Goal: Task Accomplishment & Management: Complete application form

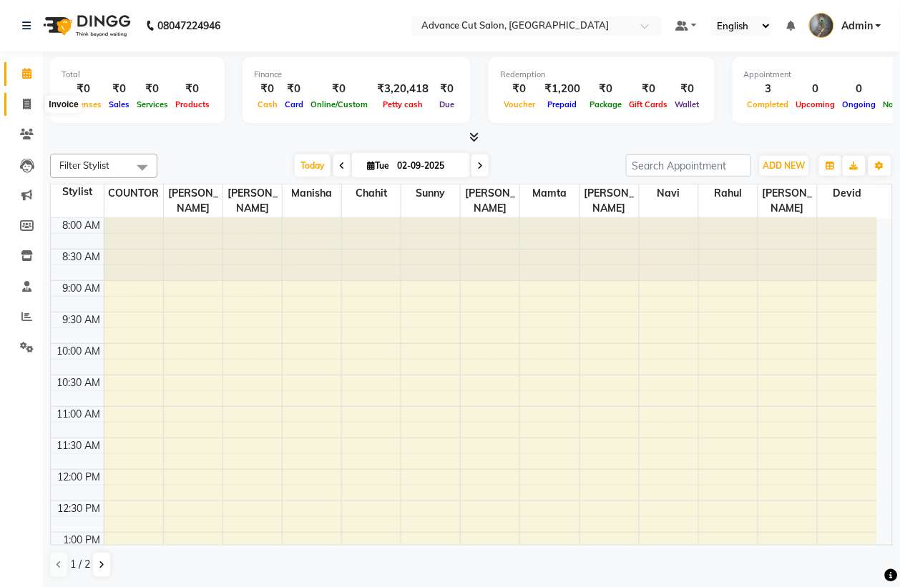
click at [20, 102] on span at bounding box center [26, 105] width 25 height 16
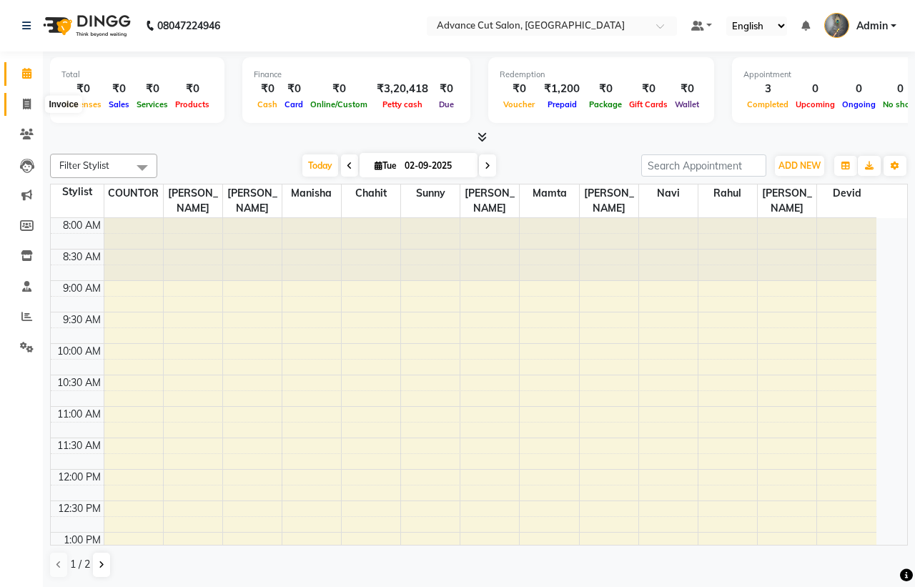
select select "service"
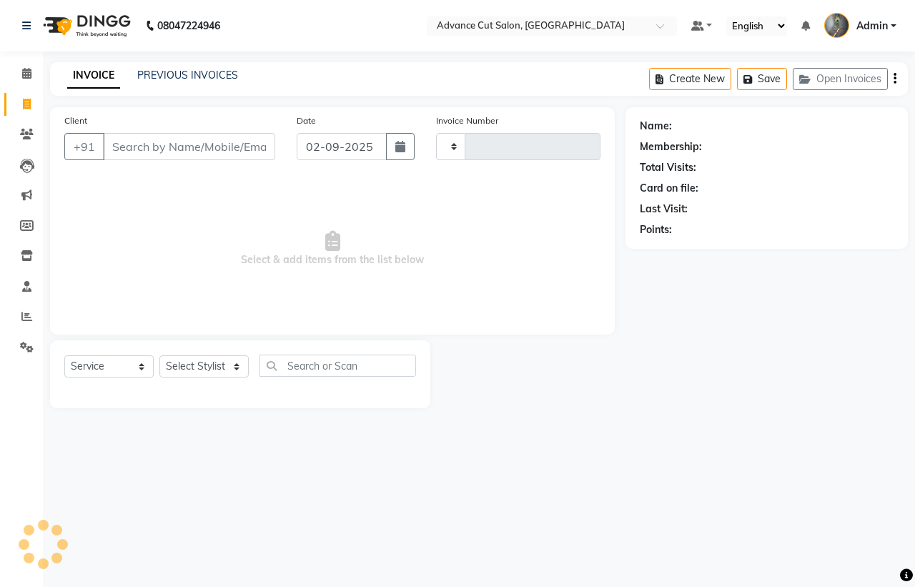
type input "3968"
select select "4939"
click at [152, 144] on input "Client" at bounding box center [189, 146] width 172 height 27
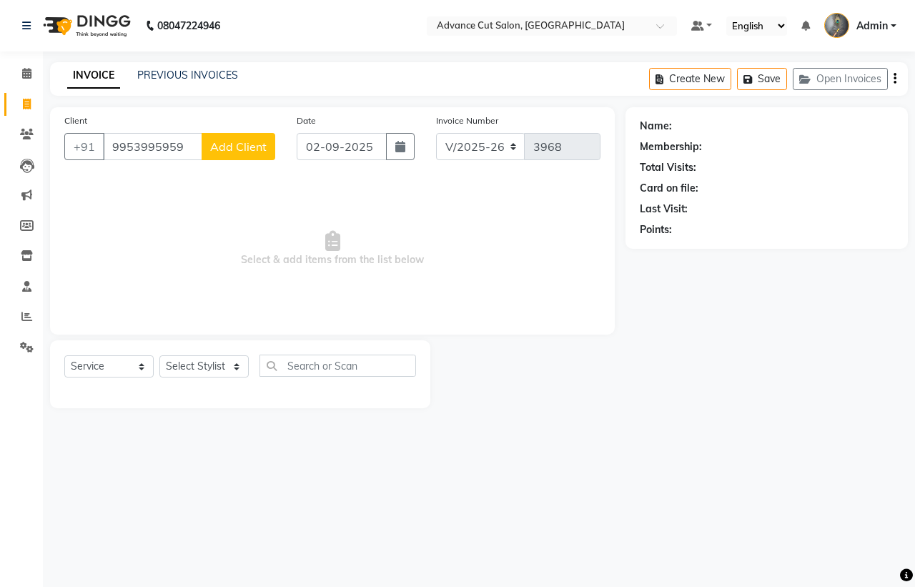
type input "9953995959"
click at [237, 144] on span "Add Client" at bounding box center [238, 146] width 56 height 14
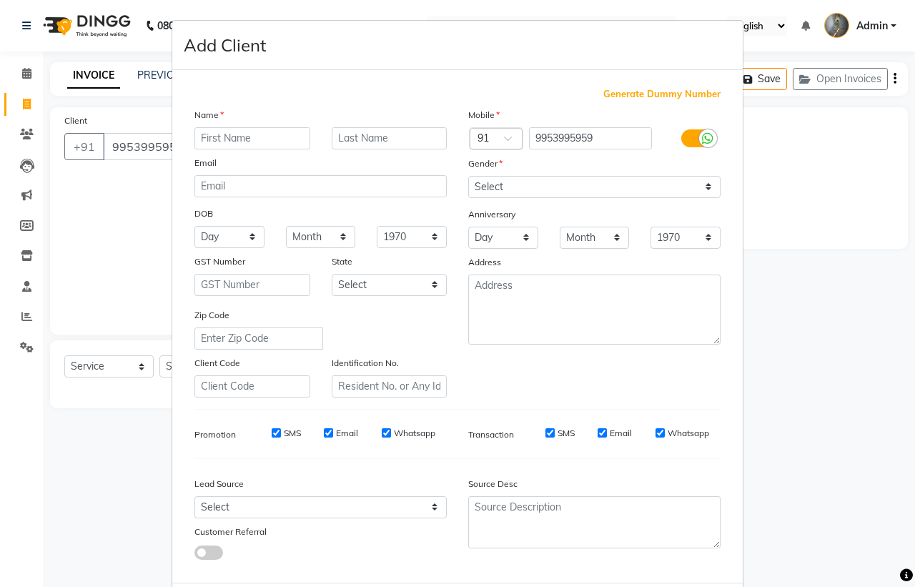
click at [240, 144] on input "text" at bounding box center [253, 138] width 116 height 22
type input "neha"
click at [502, 187] on select "Select [DEMOGRAPHIC_DATA] [DEMOGRAPHIC_DATA] Other Prefer Not To Say" at bounding box center [594, 187] width 252 height 22
select select "[DEMOGRAPHIC_DATA]"
click at [468, 176] on select "Select [DEMOGRAPHIC_DATA] [DEMOGRAPHIC_DATA] Other Prefer Not To Say" at bounding box center [594, 187] width 252 height 22
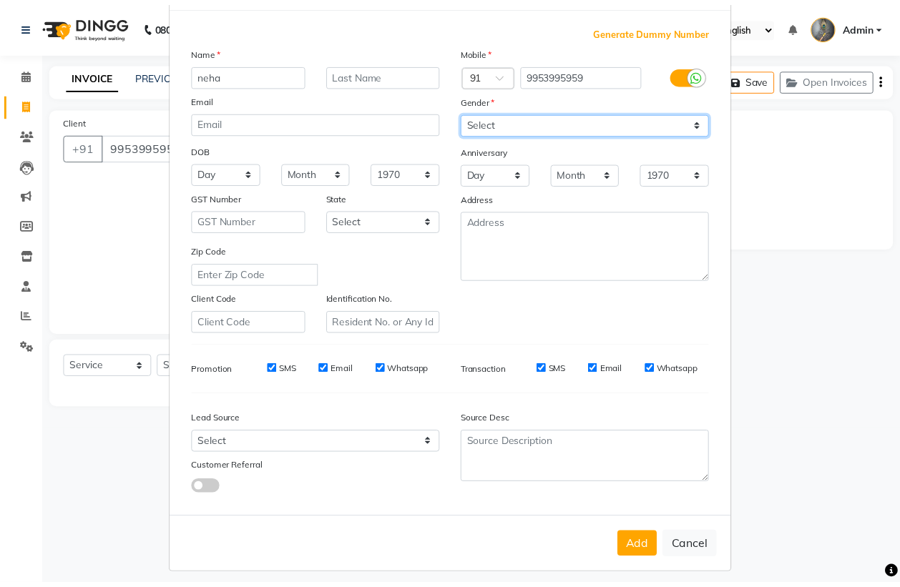
scroll to position [68, 0]
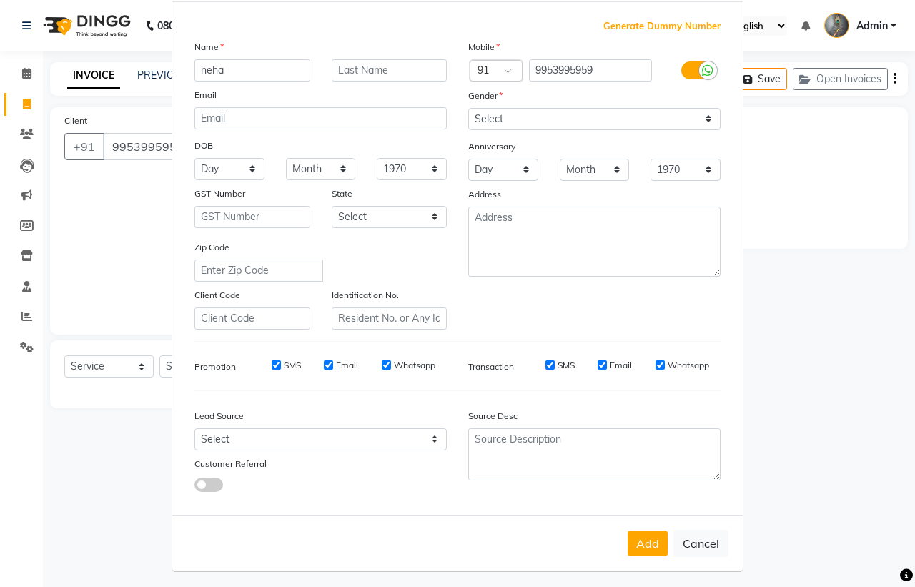
click at [640, 541] on button "Add" at bounding box center [648, 544] width 40 height 26
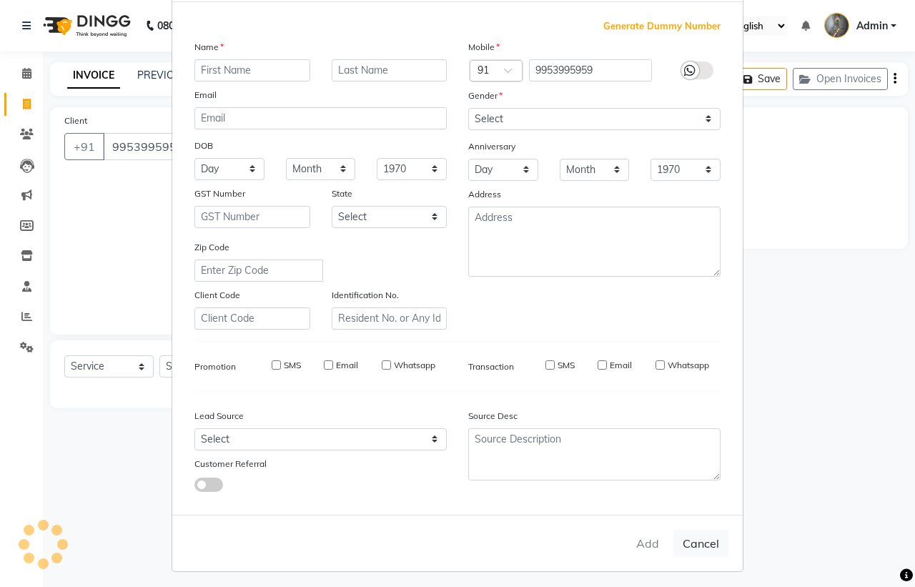
select select
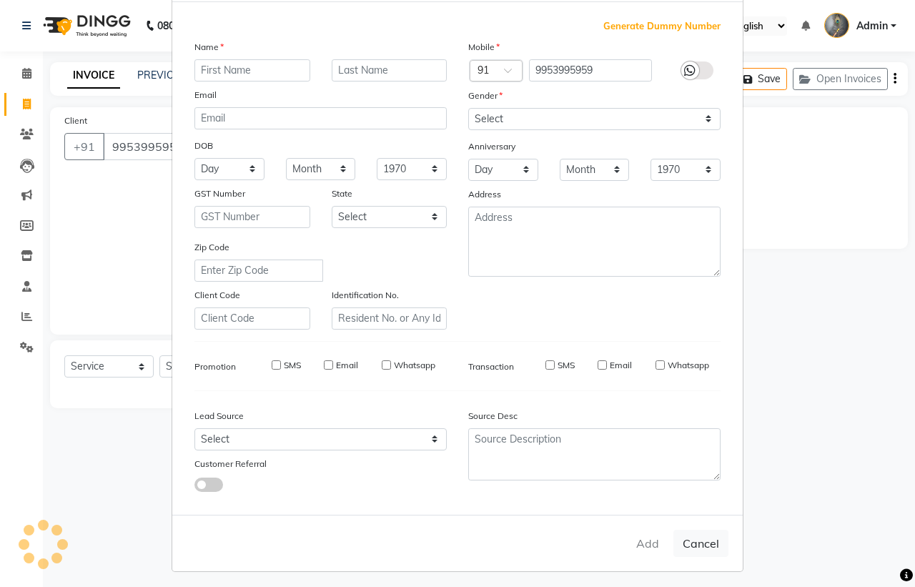
select select
checkbox input "false"
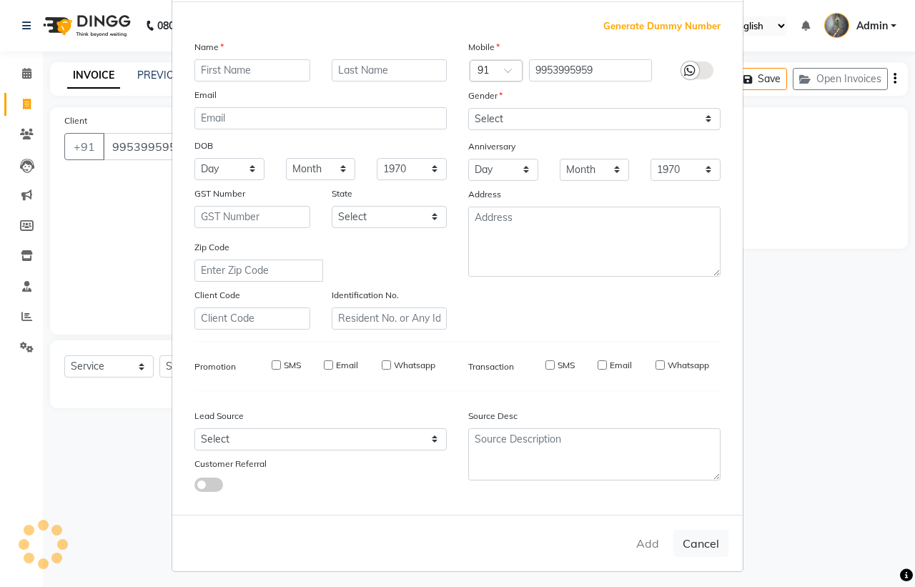
checkbox input "false"
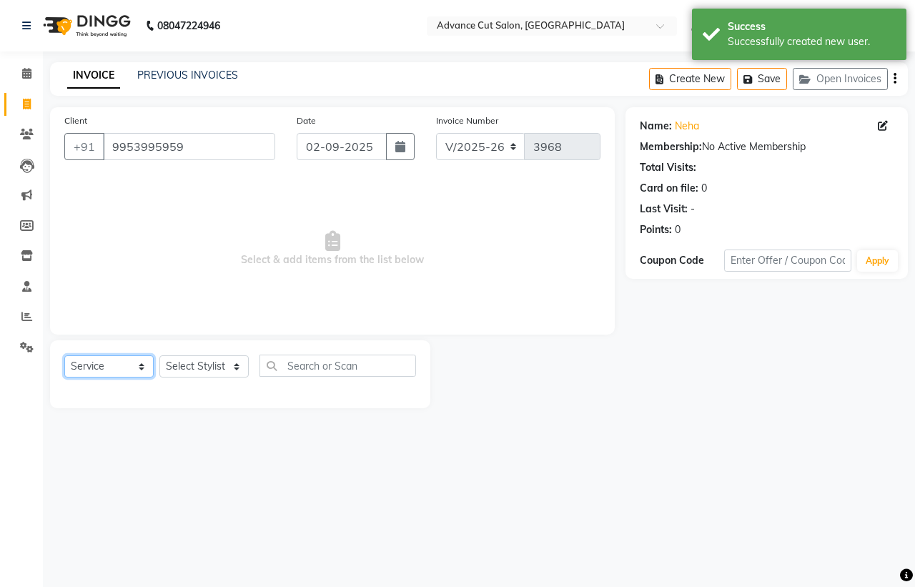
drag, startPoint x: 123, startPoint y: 362, endPoint x: 124, endPoint y: 323, distance: 38.6
click at [123, 362] on select "Select Service Product Membership Package Voucher Prepaid Gift Card" at bounding box center [108, 366] width 89 height 22
select select "P"
click at [64, 355] on select "Select Service Product Membership Package Voucher Prepaid Gift Card" at bounding box center [108, 366] width 89 height 22
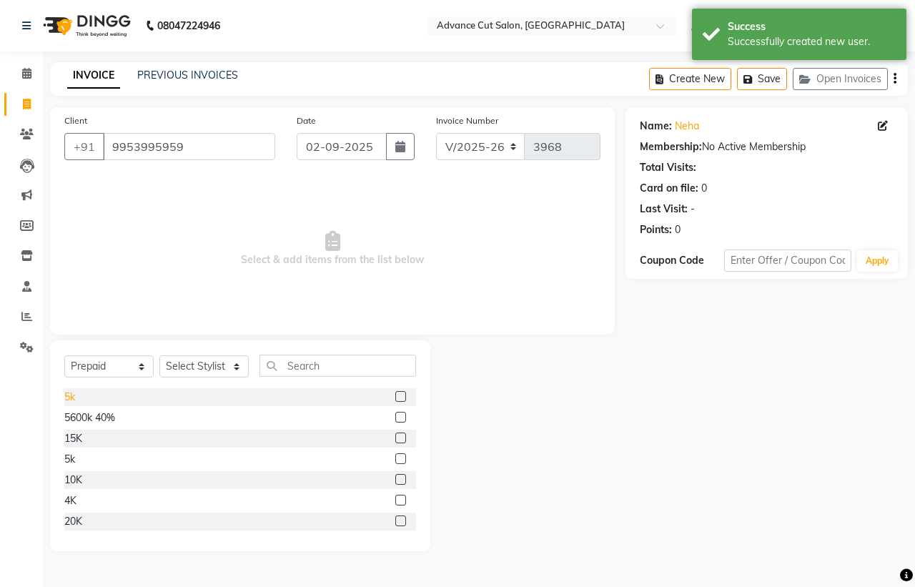
click at [67, 397] on div "5k" at bounding box center [69, 397] width 11 height 15
checkbox input "false"
click at [205, 370] on select "Select Stylist Admin chahit COUNTOR [PERSON_NAME] mamta [PERSON_NAME] navi [PER…" at bounding box center [203, 366] width 89 height 22
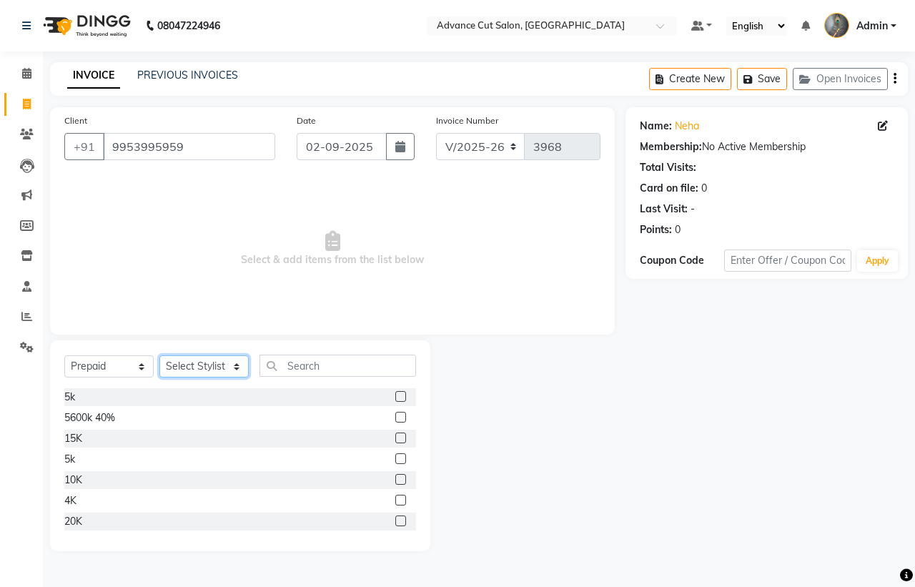
select select "86615"
click at [159, 355] on select "Select Stylist Admin chahit COUNTOR [PERSON_NAME] mamta [PERSON_NAME] navi [PER…" at bounding box center [203, 366] width 89 height 22
click at [69, 392] on div "5k" at bounding box center [69, 397] width 11 height 15
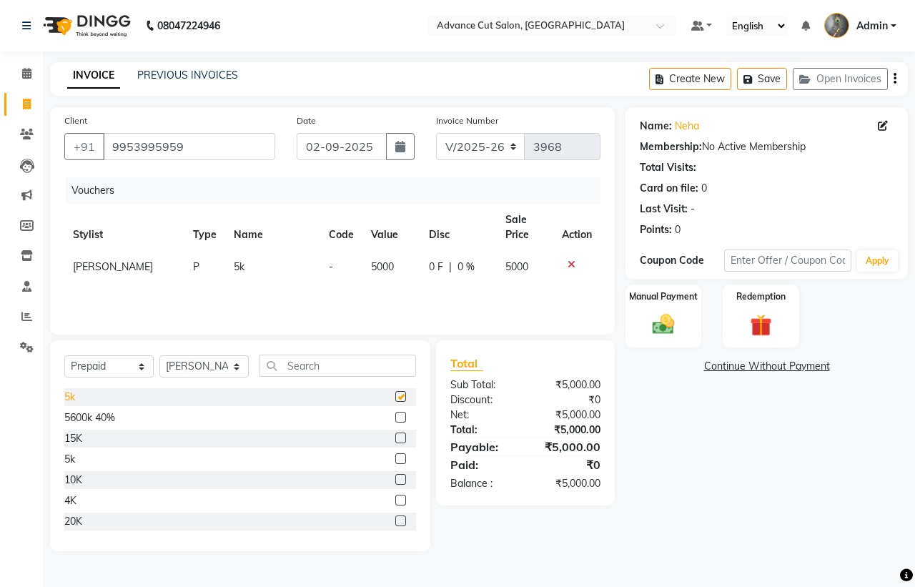
checkbox input "false"
drag, startPoint x: 645, startPoint y: 313, endPoint x: 694, endPoint y: 334, distance: 53.8
click at [644, 313] on div "Manual Payment" at bounding box center [663, 316] width 79 height 66
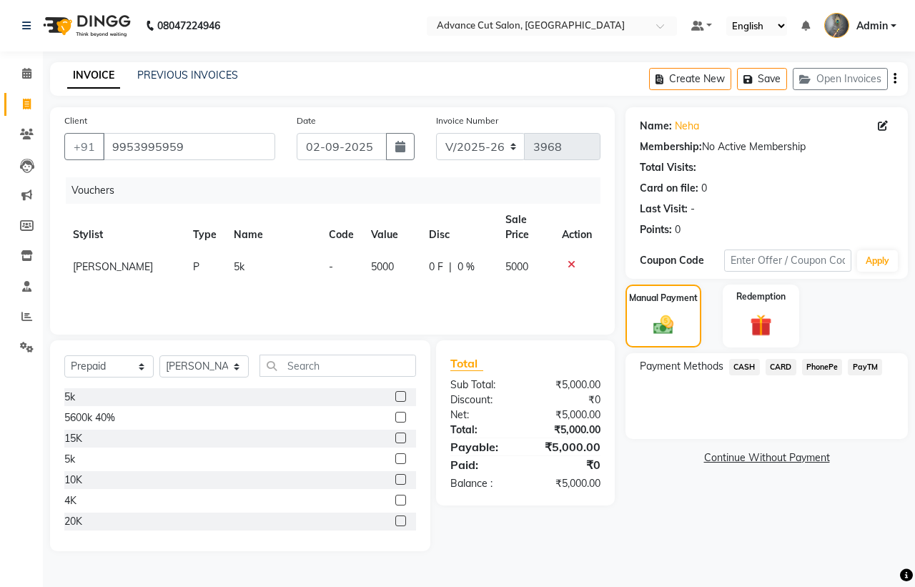
drag, startPoint x: 726, startPoint y: 363, endPoint x: 742, endPoint y: 365, distance: 16.5
click at [727, 363] on div "CASH" at bounding box center [742, 368] width 36 height 19
click at [742, 365] on span "CASH" at bounding box center [744, 367] width 31 height 16
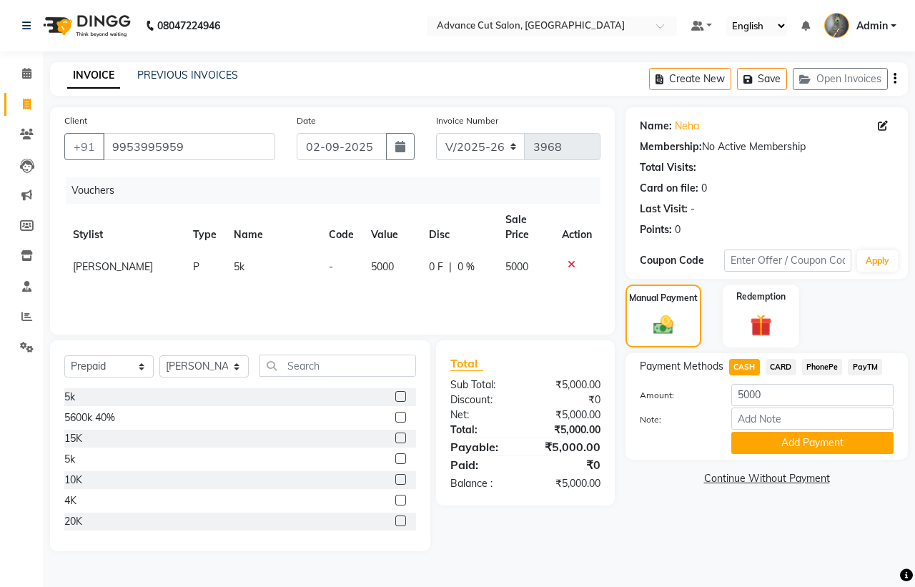
click at [794, 438] on button "Add Payment" at bounding box center [813, 443] width 162 height 22
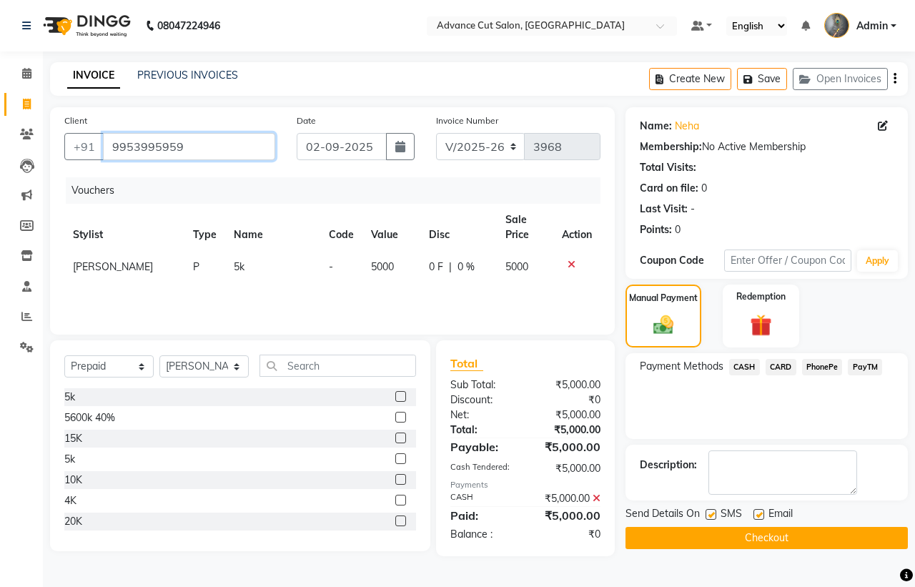
click at [106, 144] on input "9953995959" at bounding box center [189, 146] width 172 height 27
click at [839, 534] on button "Checkout" at bounding box center [767, 538] width 282 height 22
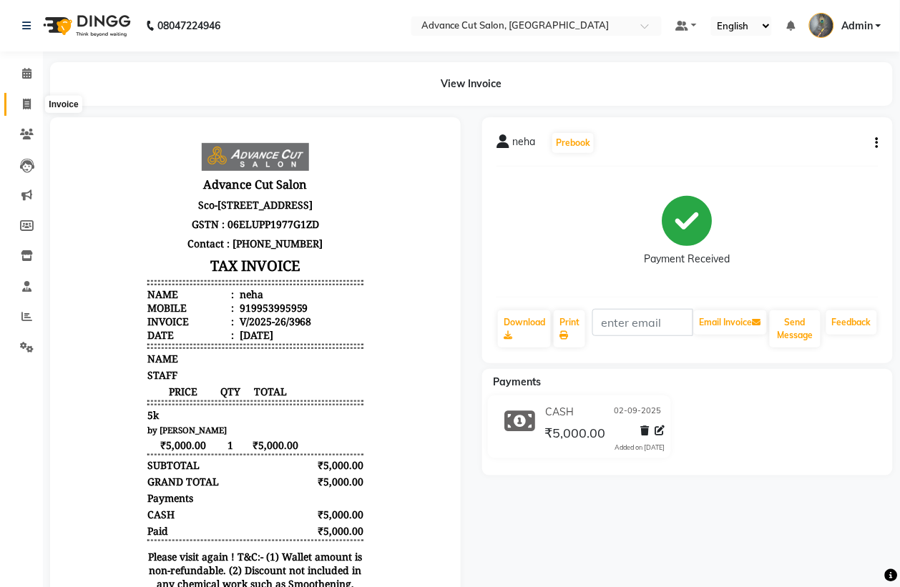
click at [23, 104] on icon at bounding box center [27, 104] width 8 height 11
select select "service"
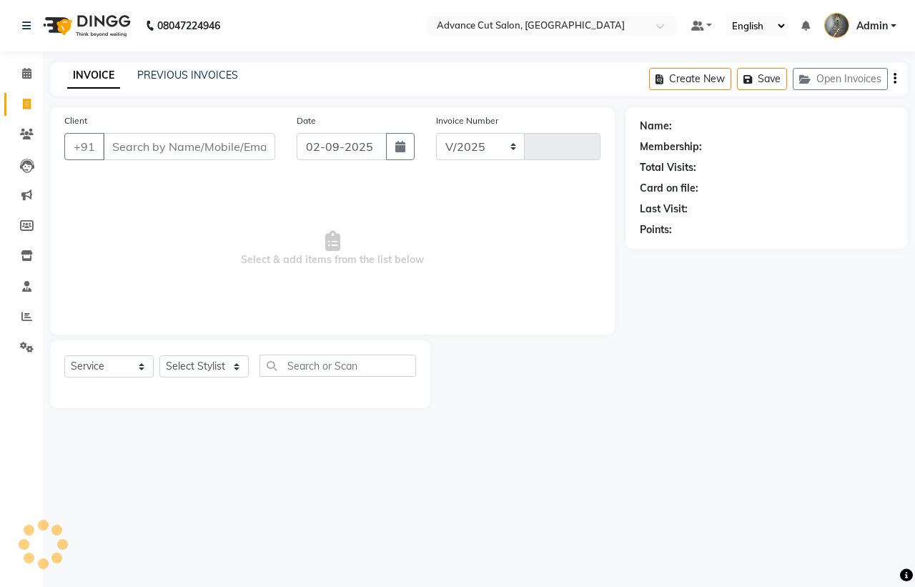
select select "4939"
type input "3969"
type input "9953995959"
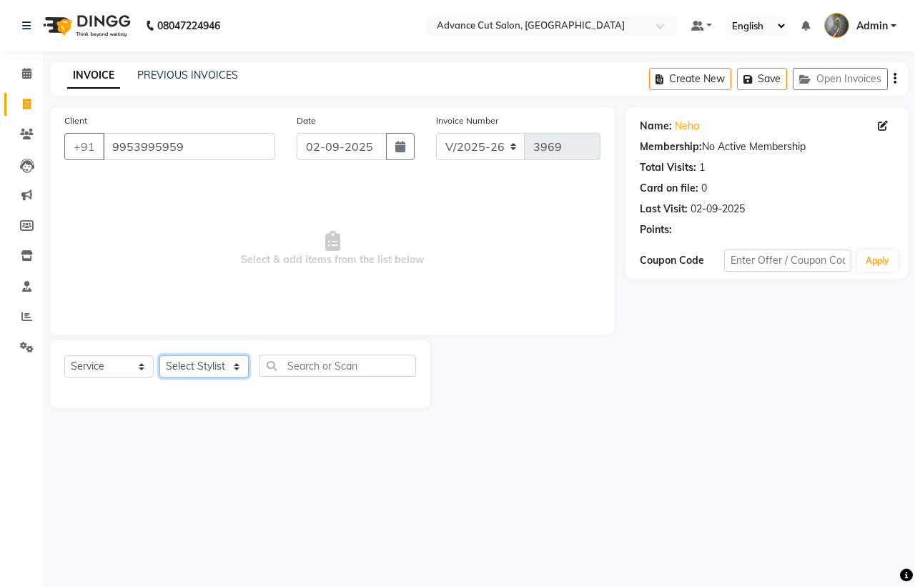
drag, startPoint x: 175, startPoint y: 365, endPoint x: 176, endPoint y: 355, distance: 9.3
click at [176, 363] on select "Select Stylist Admin chahit COUNTOR [PERSON_NAME] mamta [PERSON_NAME] navi [PER…" at bounding box center [203, 366] width 89 height 22
select select "30646"
click at [159, 355] on select "Select Stylist Admin chahit COUNTOR [PERSON_NAME] mamta [PERSON_NAME] navi [PER…" at bounding box center [203, 366] width 89 height 22
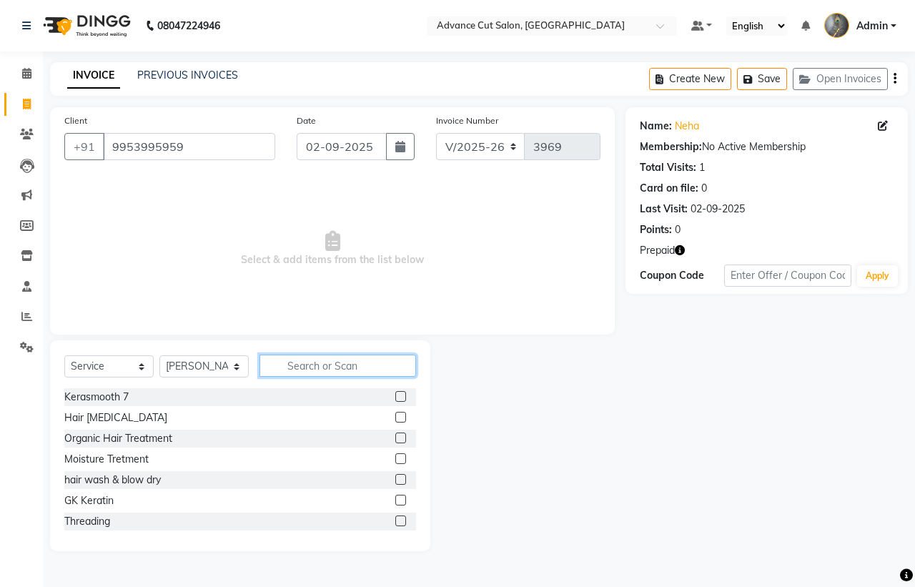
click at [320, 358] on input "text" at bounding box center [338, 366] width 157 height 22
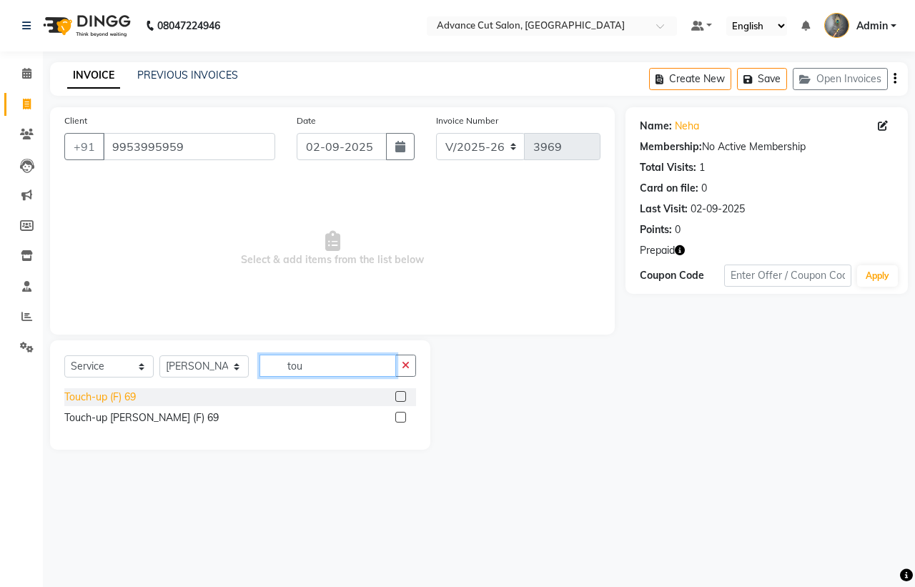
type input "tou"
click at [105, 398] on div "Touch-up (F) 69" at bounding box center [100, 397] width 72 height 15
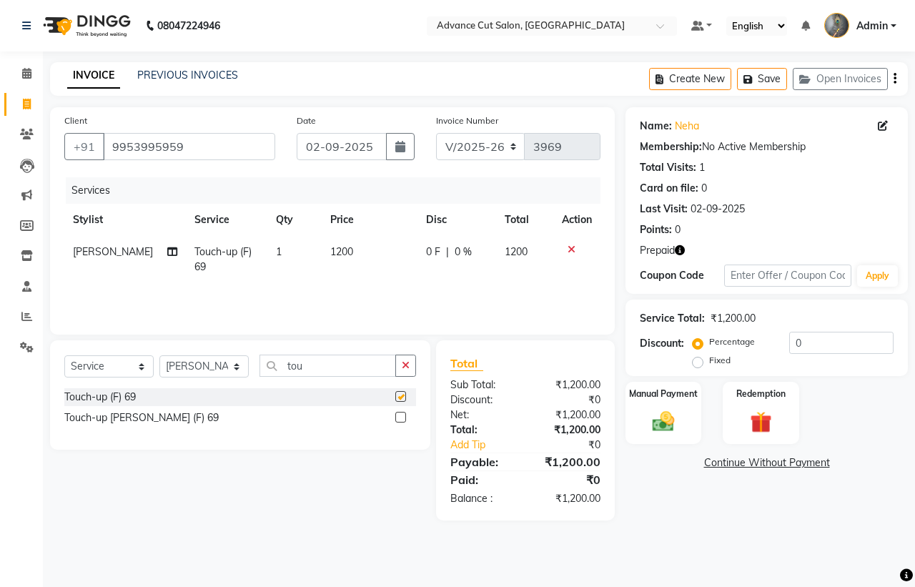
checkbox input "false"
drag, startPoint x: 230, startPoint y: 365, endPoint x: 219, endPoint y: 365, distance: 10.7
click at [219, 365] on div "Select Service Product Membership Package Voucher Prepaid Gift Card Select Styl…" at bounding box center [240, 372] width 352 height 34
type input "01"
click at [75, 395] on div "Hair cut (M)01" at bounding box center [96, 397] width 65 height 15
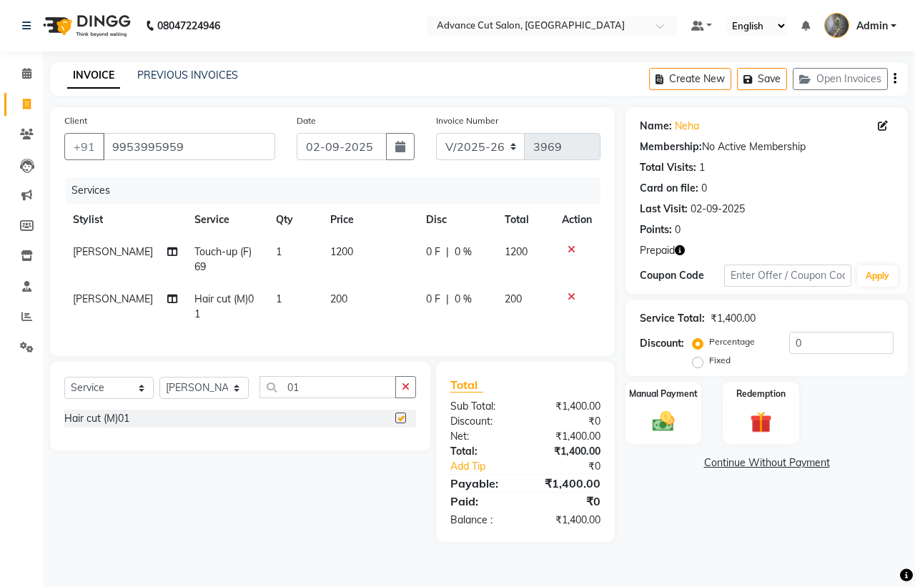
checkbox input "false"
drag, startPoint x: 319, startPoint y: 398, endPoint x: 212, endPoint y: 398, distance: 106.6
click at [212, 398] on div "Select Service Product Membership Package Voucher Prepaid Gift Card Select Styl…" at bounding box center [240, 393] width 352 height 34
type input "tou"
click at [119, 426] on div "Touch-up (F) 69" at bounding box center [100, 418] width 72 height 15
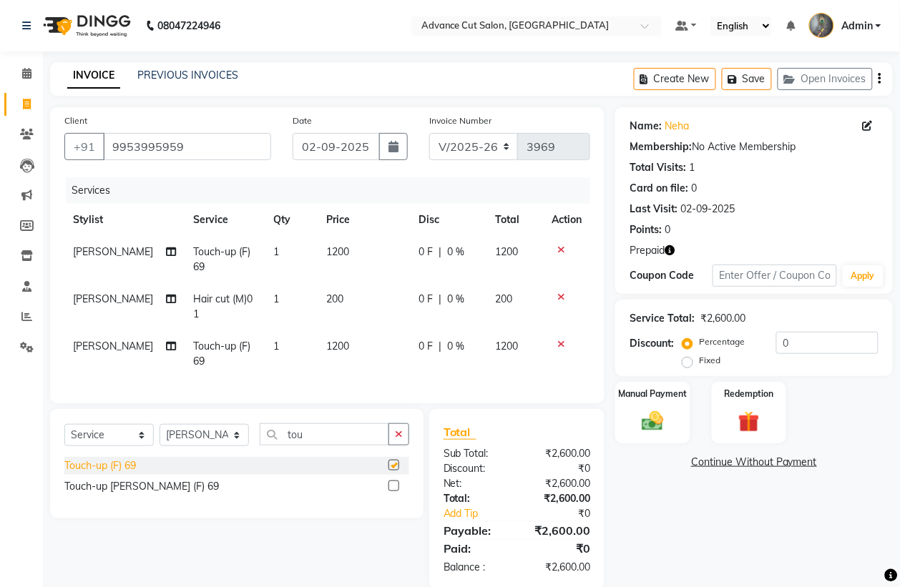
checkbox input "false"
drag, startPoint x: 280, startPoint y: 454, endPoint x: 265, endPoint y: 456, distance: 15.1
click at [265, 446] on input "tou" at bounding box center [324, 434] width 129 height 22
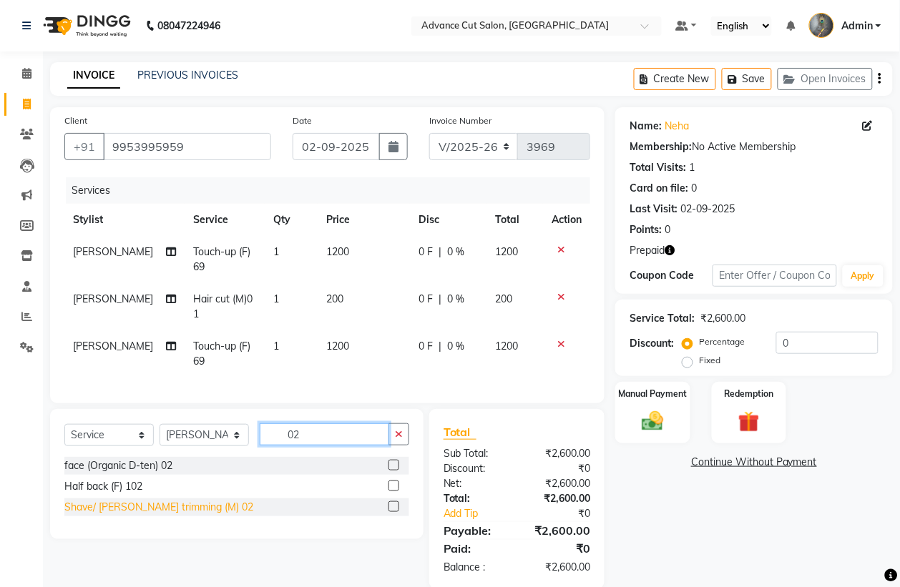
type input "02"
click at [193, 515] on div "Shave/ [PERSON_NAME] trimming (M) 02" at bounding box center [158, 507] width 189 height 15
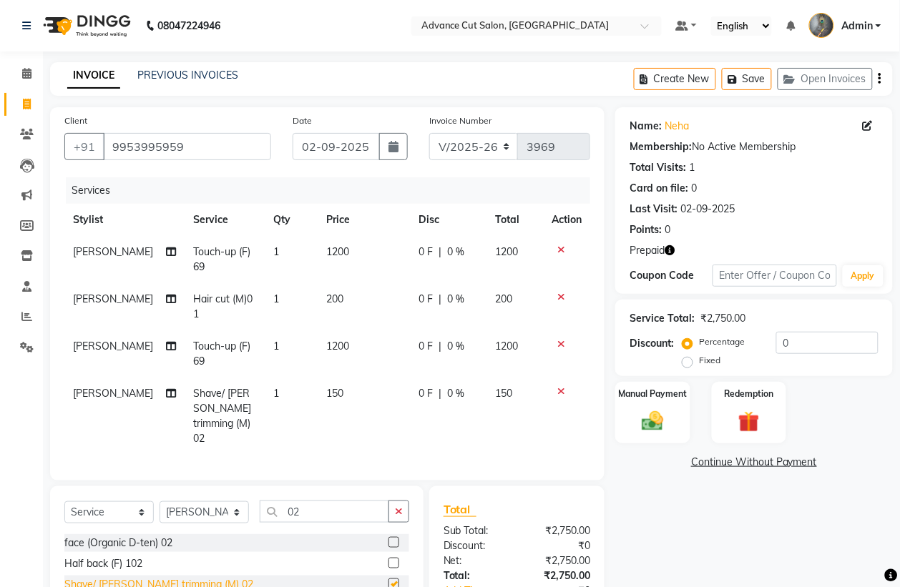
checkbox input "false"
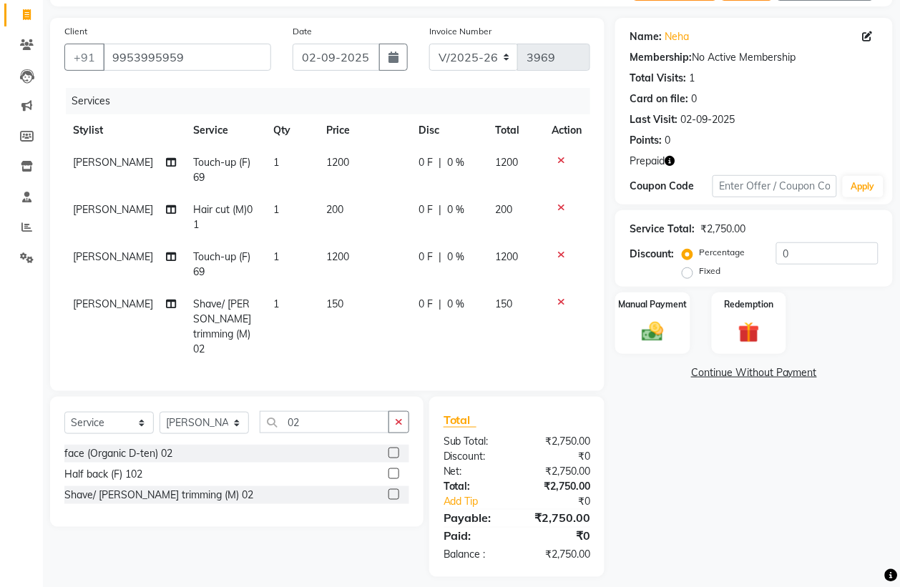
scroll to position [101, 0]
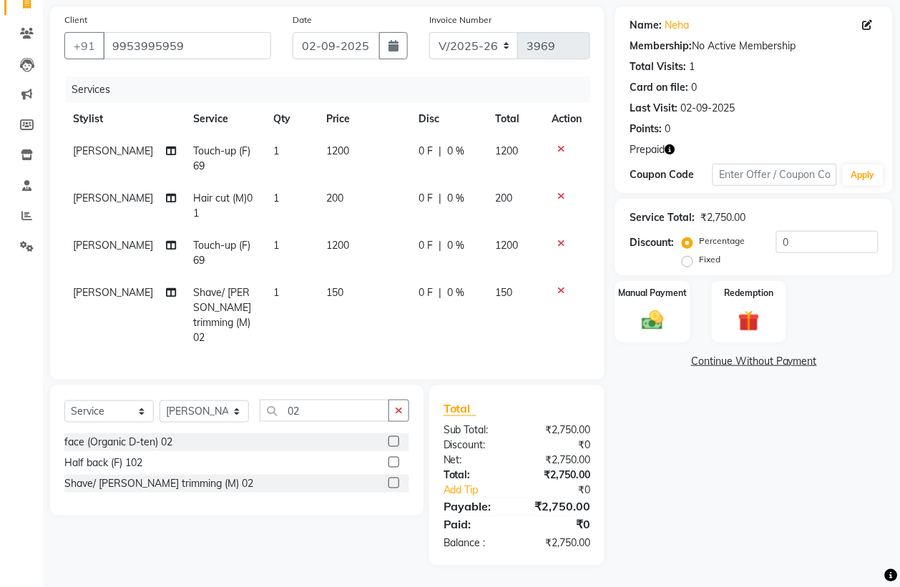
click at [95, 245] on span "[PERSON_NAME]" at bounding box center [113, 245] width 80 height 13
select select "30646"
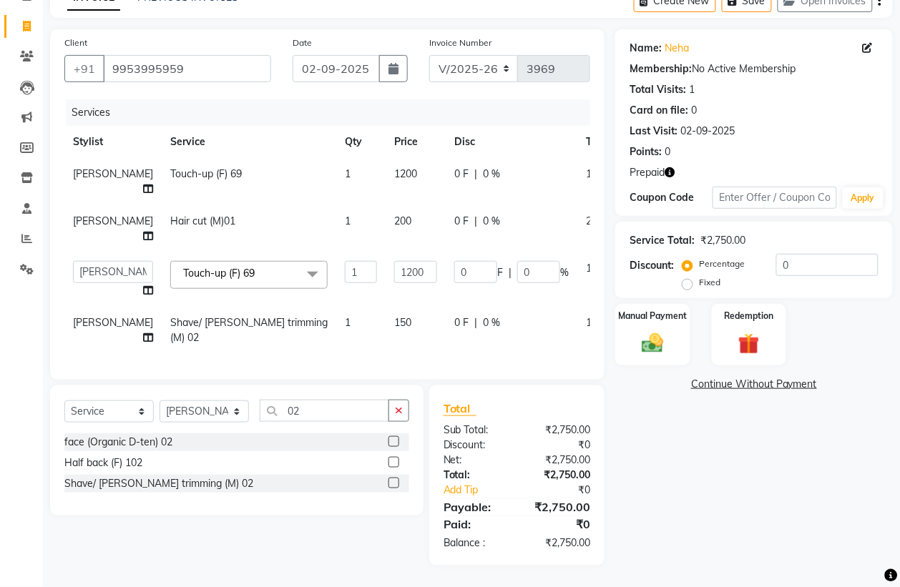
scroll to position [93, 0]
click at [586, 262] on span "1200" at bounding box center [597, 268] width 23 height 13
click at [586, 167] on span "1200" at bounding box center [597, 173] width 23 height 13
select select "30646"
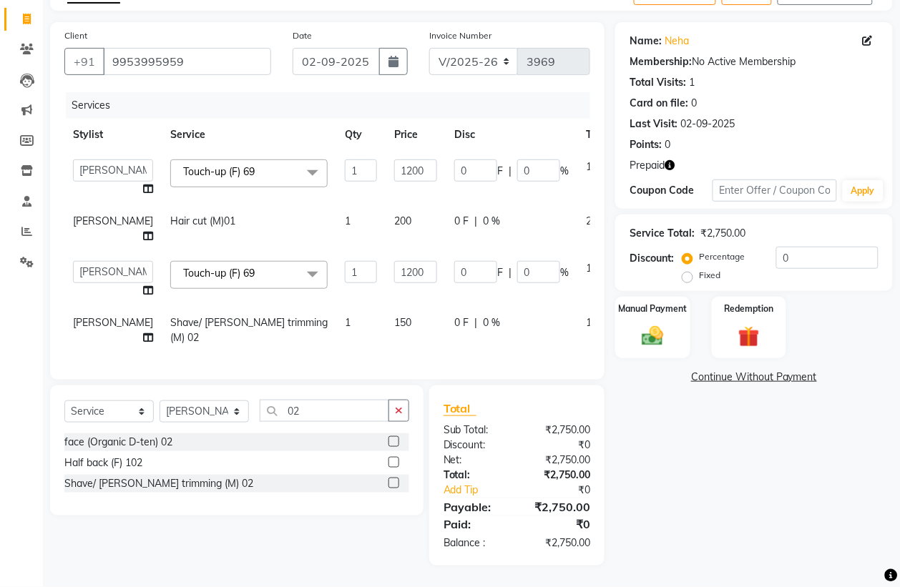
scroll to position [100, 0]
click at [647, 419] on div "Name: Neha Membership: No Active Membership Total Visits: 1 Card on file: 0 Las…" at bounding box center [759, 293] width 288 height 543
click at [619, 151] on td at bounding box center [642, 178] width 47 height 54
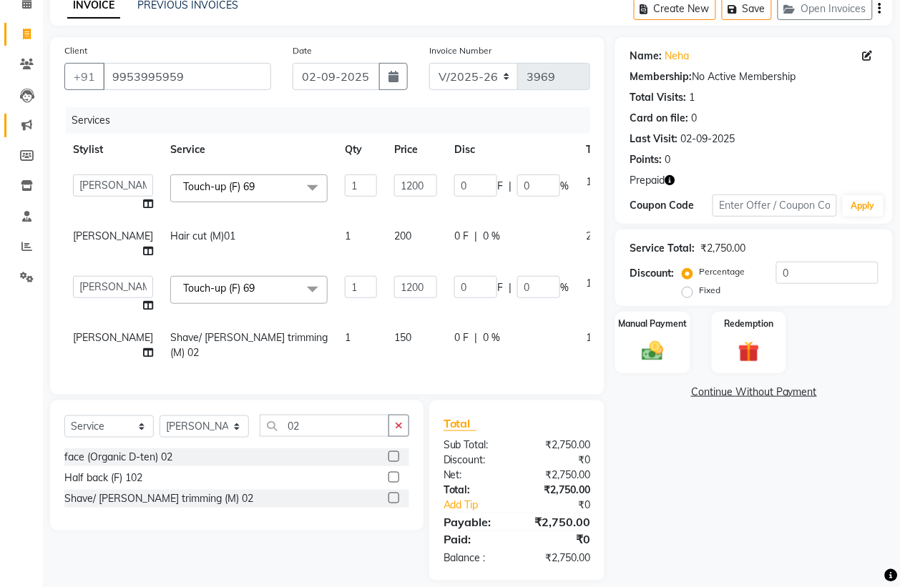
scroll to position [89, 0]
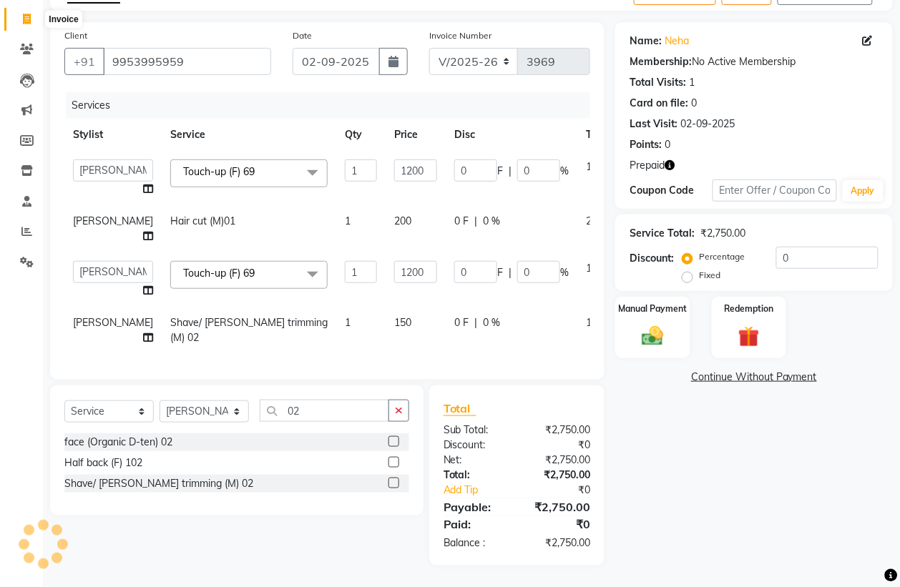
click at [26, 14] on icon at bounding box center [27, 19] width 8 height 11
click at [72, 365] on div "Client [PHONE_NUMBER] Date [DATE] Invoice Number V/2025 V/[PHONE_NUMBER] Servic…" at bounding box center [327, 201] width 554 height 358
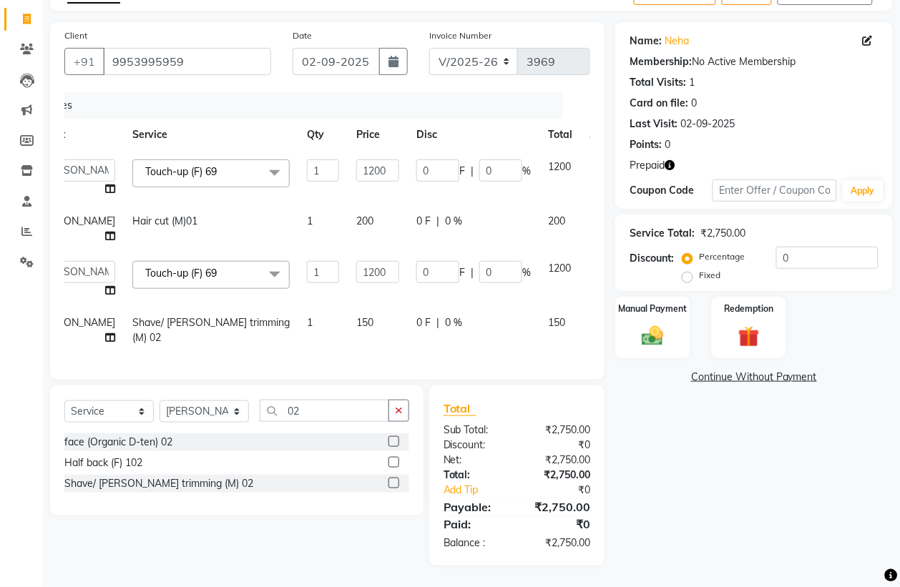
scroll to position [0, 39]
click at [594, 159] on icon at bounding box center [598, 164] width 8 height 10
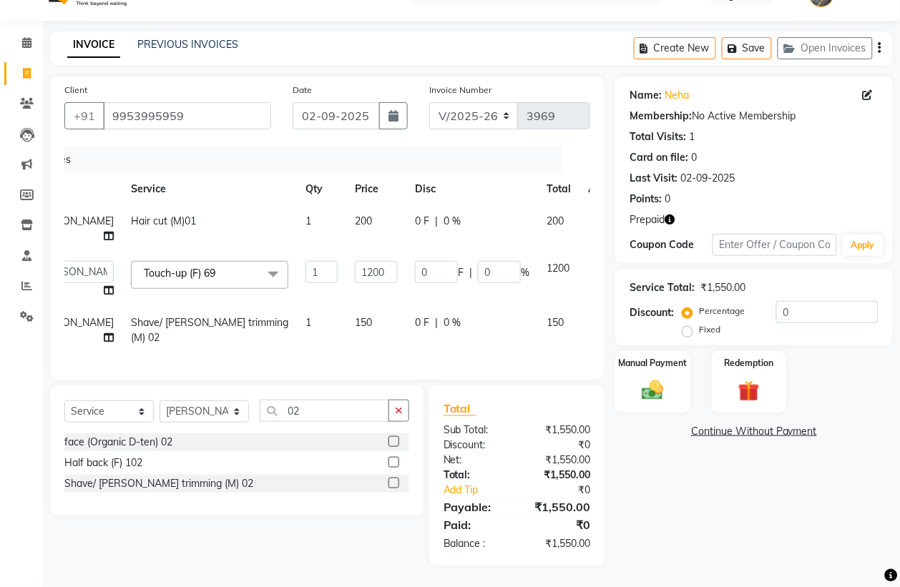
scroll to position [45, 0]
click at [742, 378] on img at bounding box center [749, 391] width 36 height 27
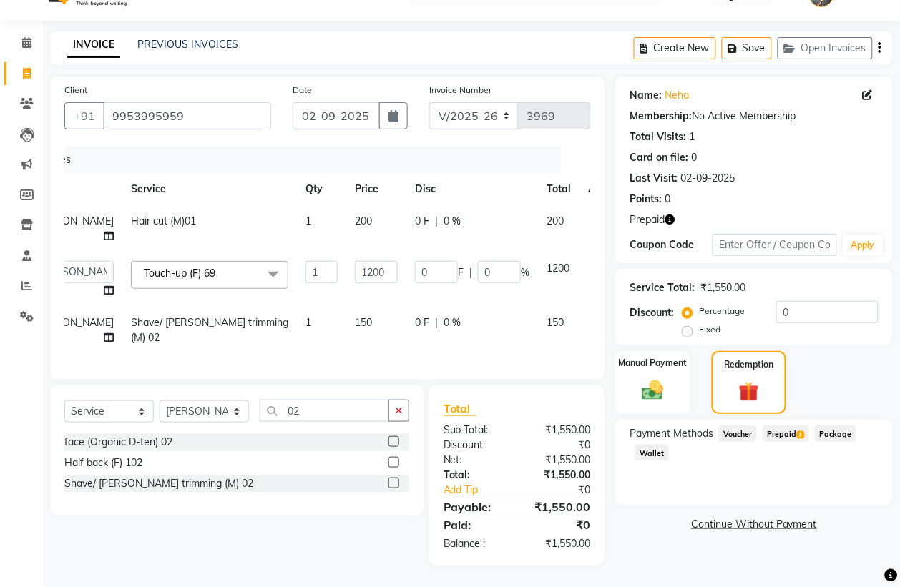
click at [799, 431] on span "1" at bounding box center [801, 435] width 8 height 9
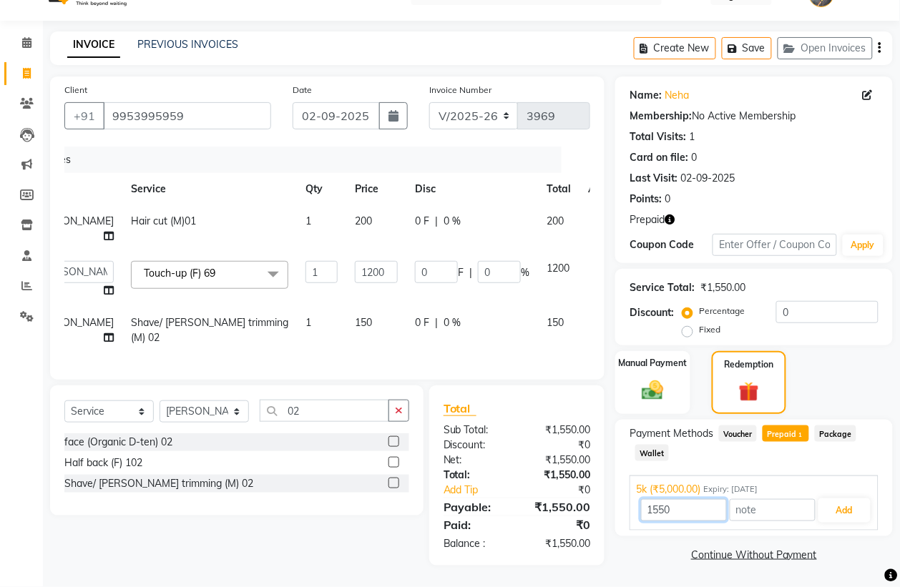
drag, startPoint x: 642, startPoint y: 490, endPoint x: 588, endPoint y: 490, distance: 54.3
click at [588, 490] on div "Client [PHONE_NUMBER] Date [DATE] Invoice Number V/2025 V/[PHONE_NUMBER] Servic…" at bounding box center [471, 321] width 864 height 489
drag, startPoint x: 797, startPoint y: 283, endPoint x: 797, endPoint y: 302, distance: 18.6
click at [797, 302] on div "Service Total: ₹1,550.00 Discount: Percentage Fixed 0" at bounding box center [753, 307] width 249 height 65
type input "5000"
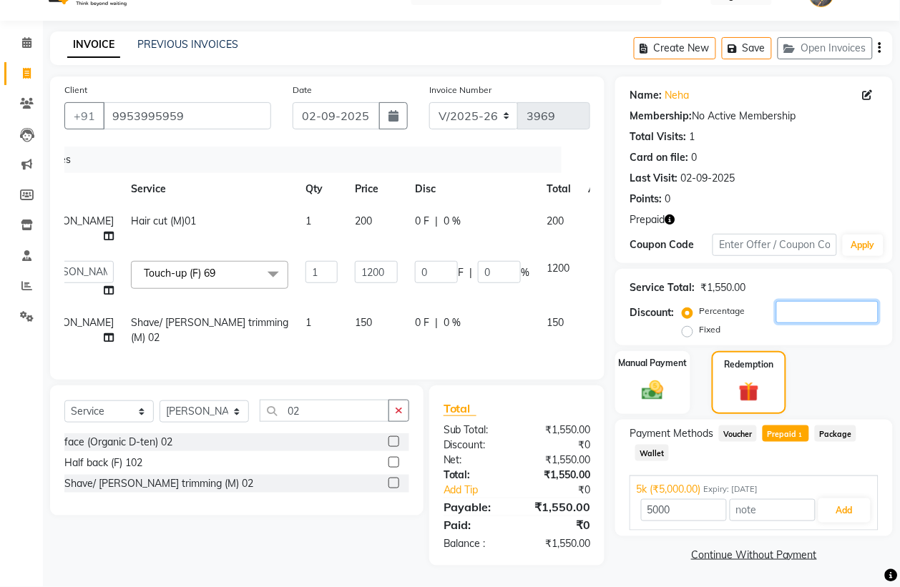
type input "3"
type input "36"
type input "3"
type input "30"
type input "360"
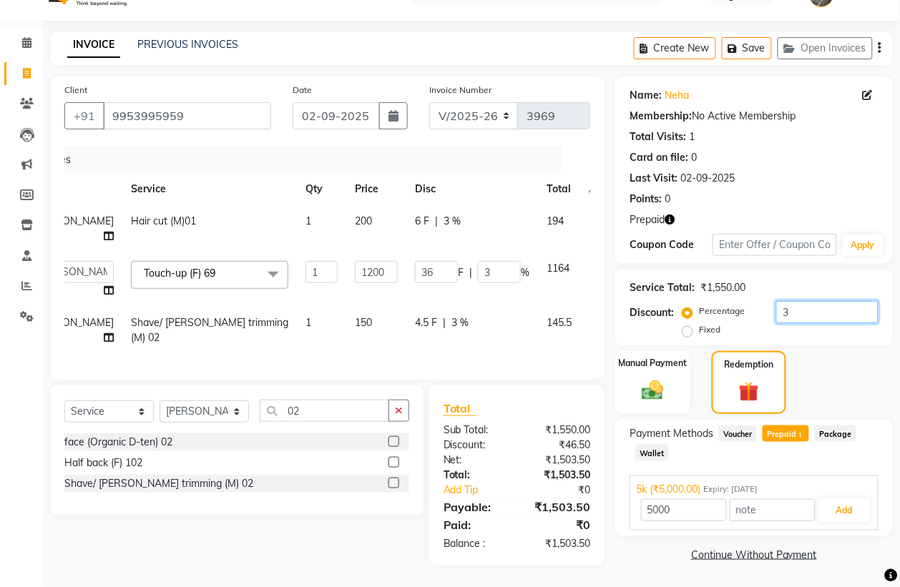
type input "30"
click at [784, 426] on span "Prepaid 1" at bounding box center [785, 434] width 46 height 16
type input "1085"
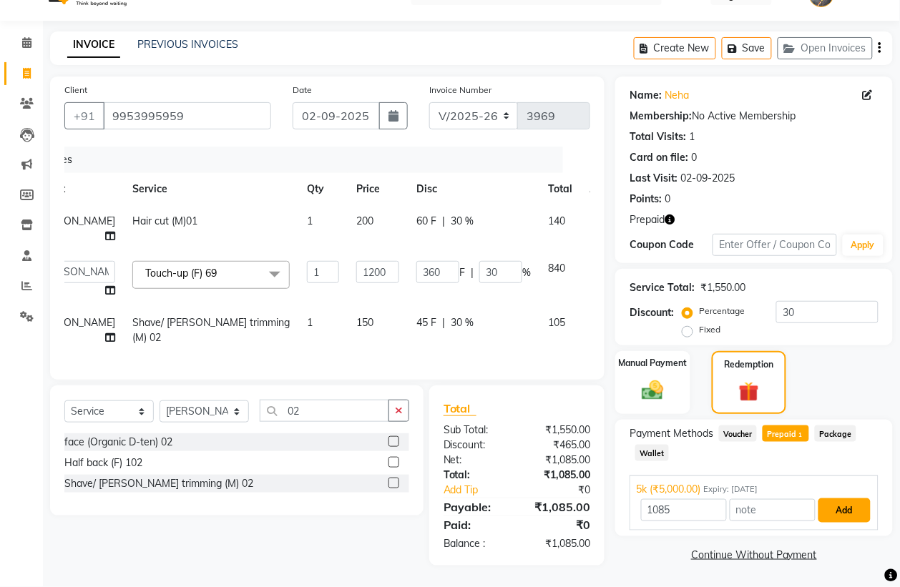
click at [858, 498] on button "Add" at bounding box center [844, 510] width 52 height 24
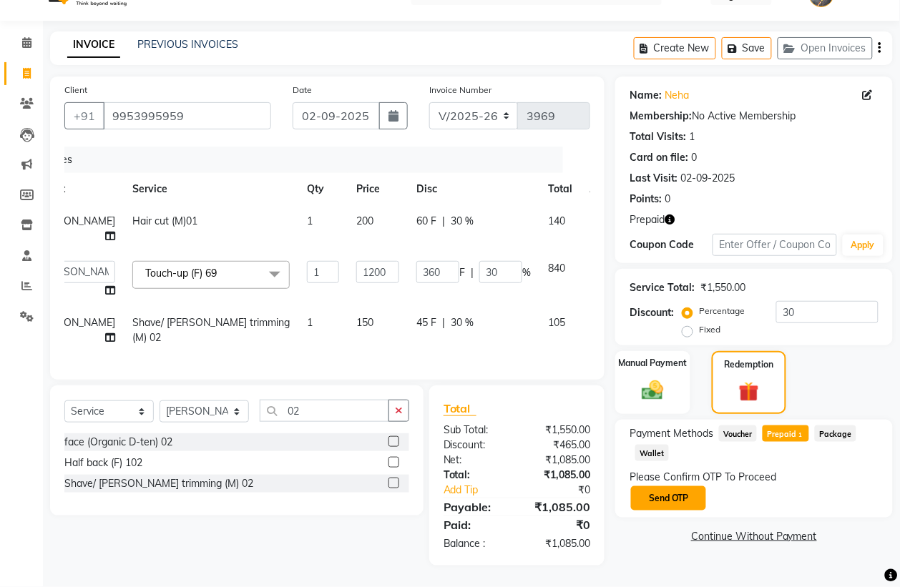
click at [673, 486] on button "Send OTP" at bounding box center [668, 498] width 75 height 24
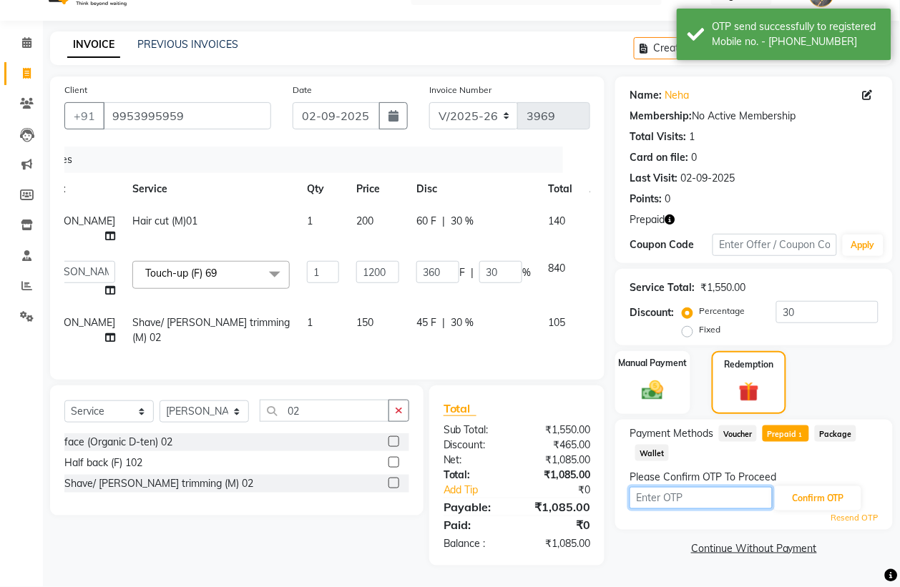
click at [677, 487] on input "text" at bounding box center [700, 498] width 143 height 22
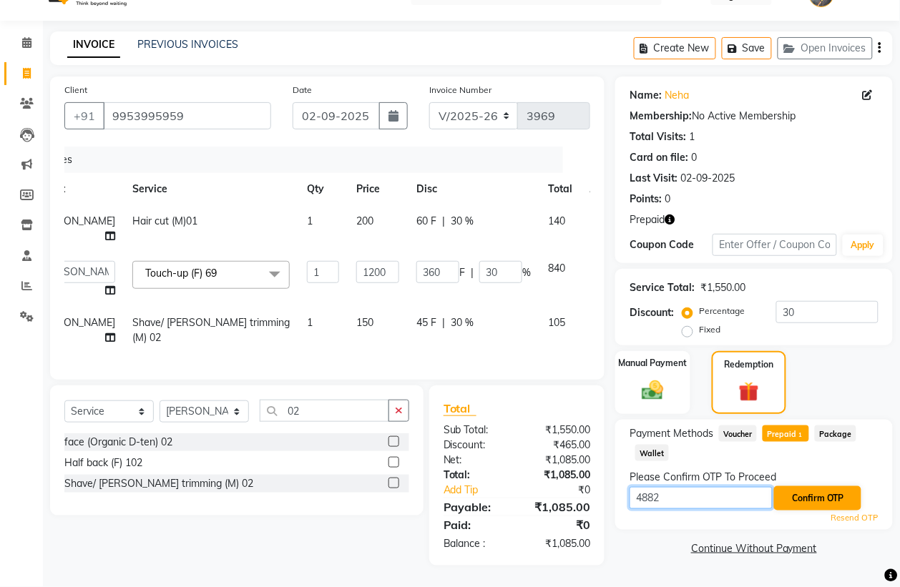
type input "4882"
click at [820, 486] on button "Confirm OTP" at bounding box center [817, 498] width 87 height 24
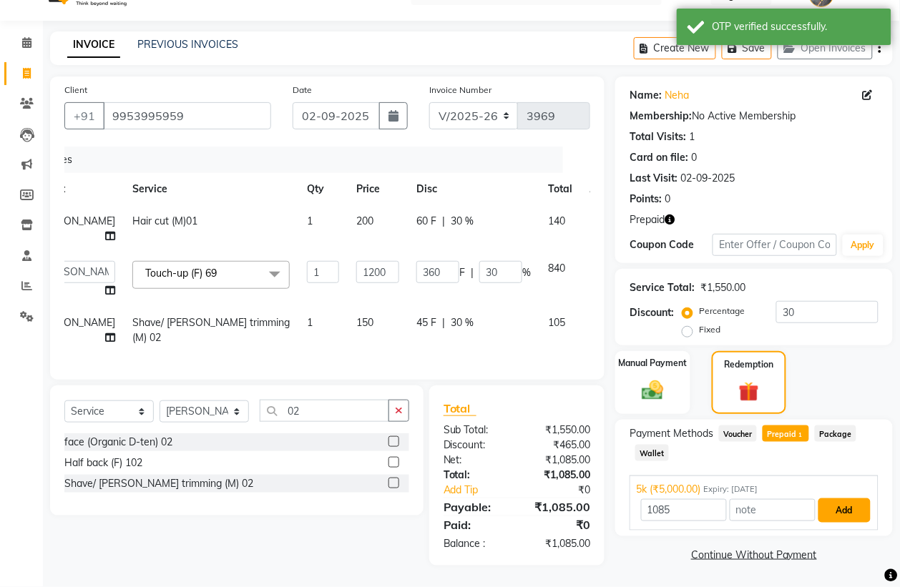
click at [846, 498] on button "Add" at bounding box center [844, 510] width 52 height 24
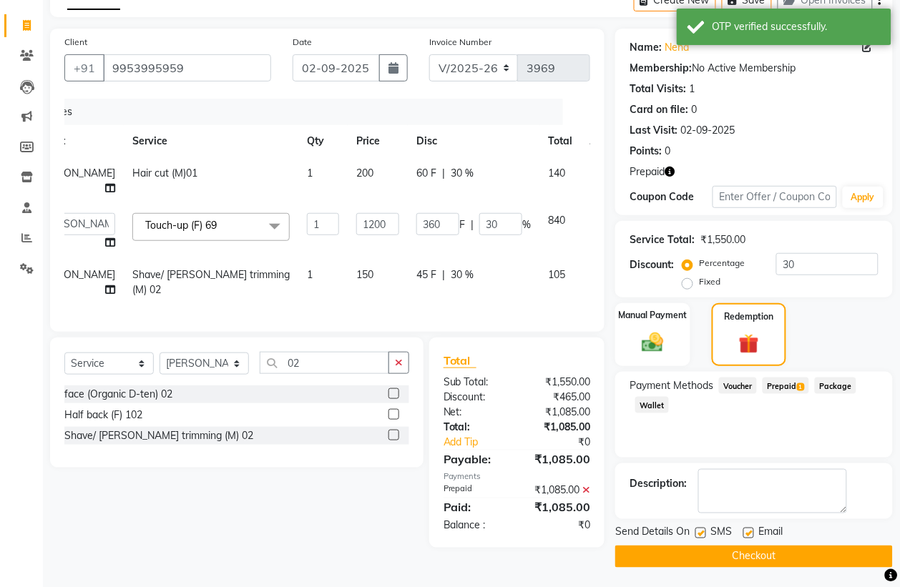
scroll to position [81, 0]
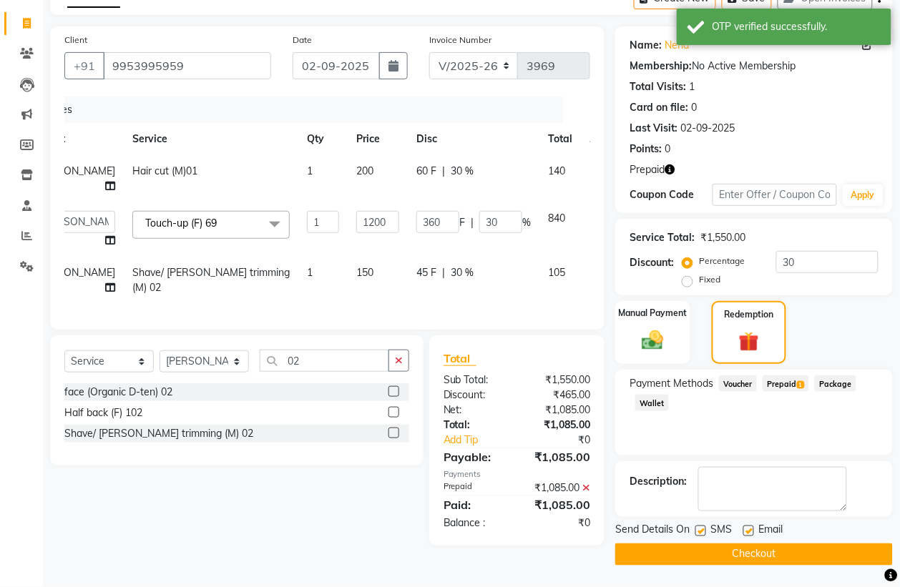
click at [769, 553] on button "Checkout" at bounding box center [753, 554] width 277 height 22
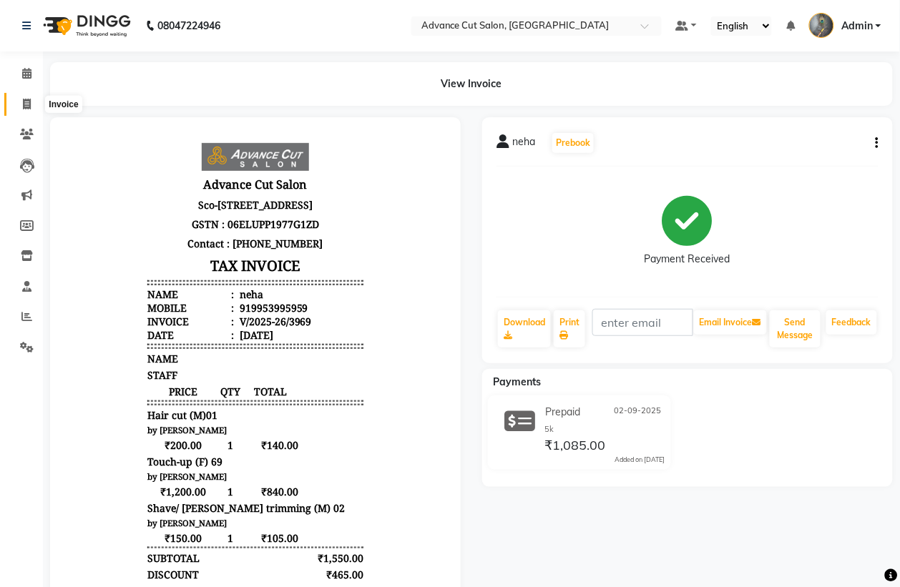
click at [24, 104] on icon at bounding box center [27, 104] width 8 height 11
select select "service"
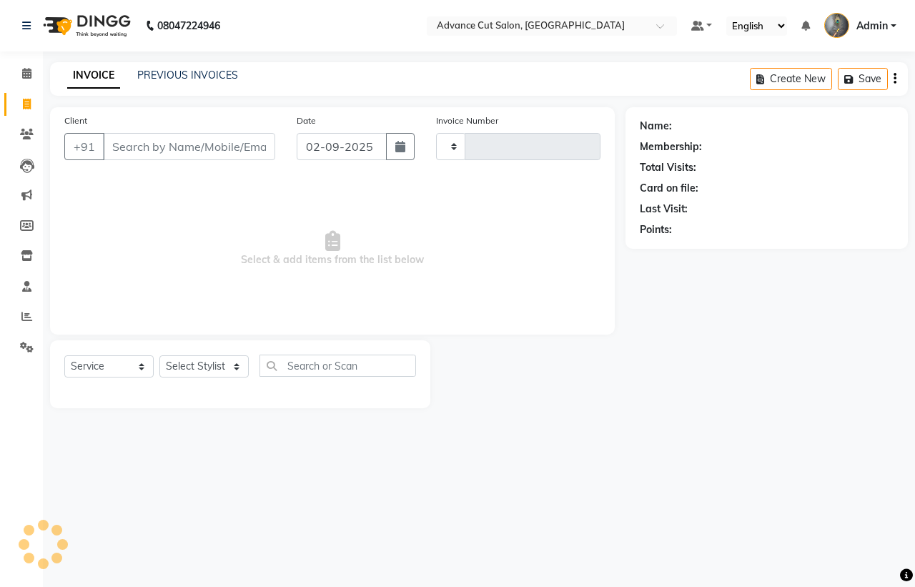
click at [159, 143] on input "Client" at bounding box center [189, 146] width 172 height 27
type input "3970"
select select "4939"
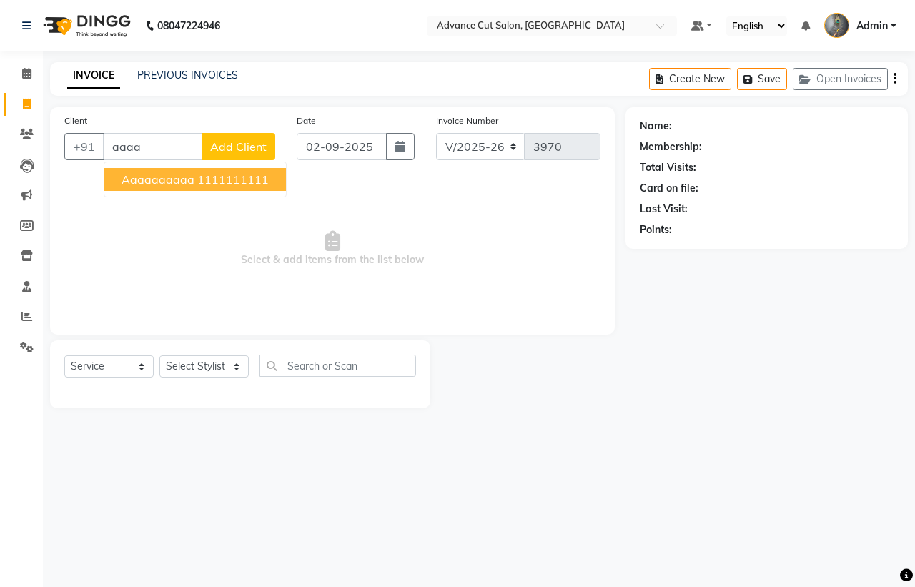
click at [159, 177] on span "aaaaaaaaaa" at bounding box center [158, 179] width 73 height 14
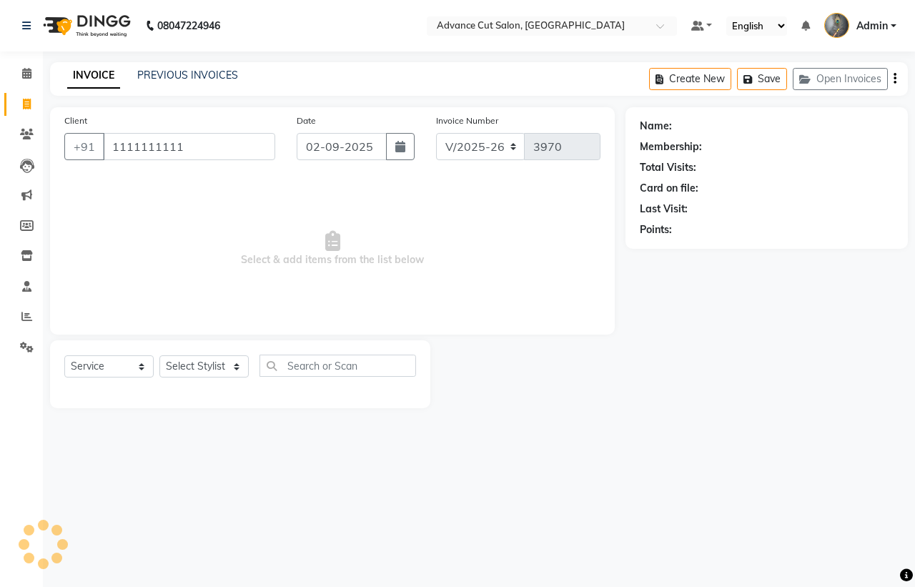
type input "1111111111"
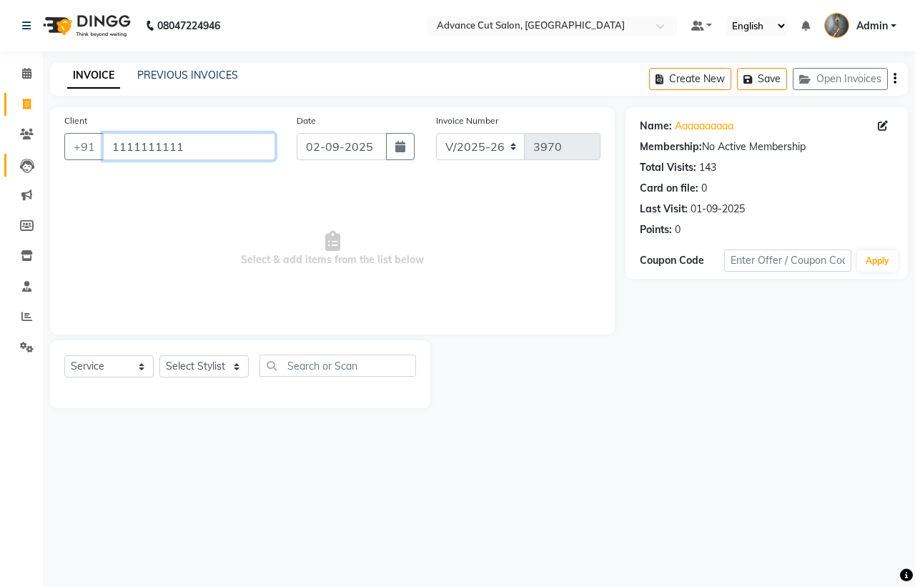
drag, startPoint x: 101, startPoint y: 148, endPoint x: 26, endPoint y: 154, distance: 75.4
click at [26, 154] on app-home "08047224946 Select Location × Advance Cut Salon, Sector 4 Gurugram Default Pane…" at bounding box center [457, 215] width 915 height 430
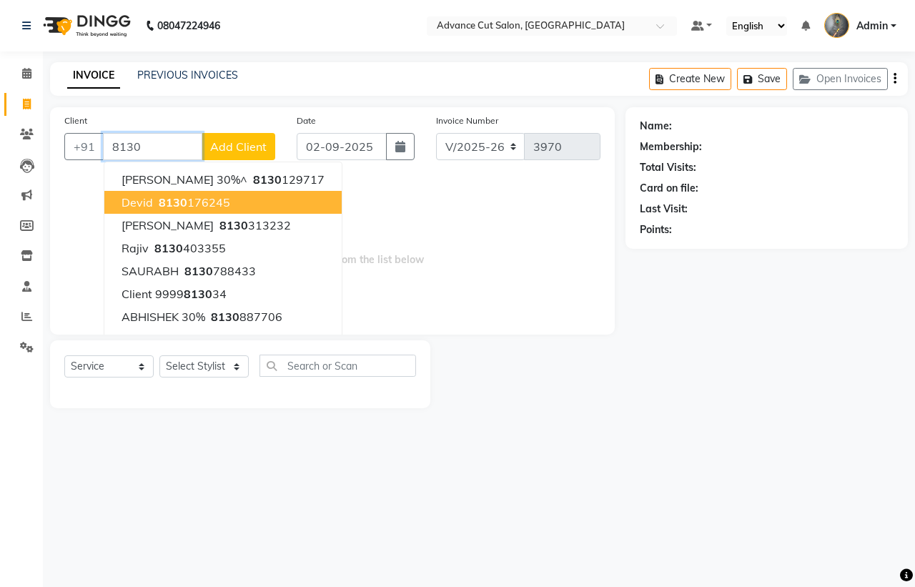
click at [182, 197] on span "8130" at bounding box center [173, 202] width 29 height 14
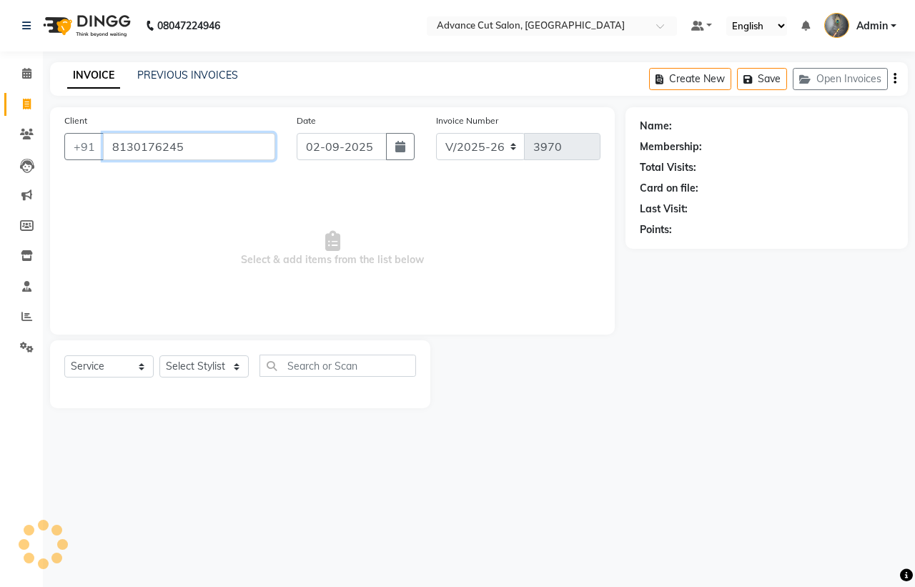
type input "8130176245"
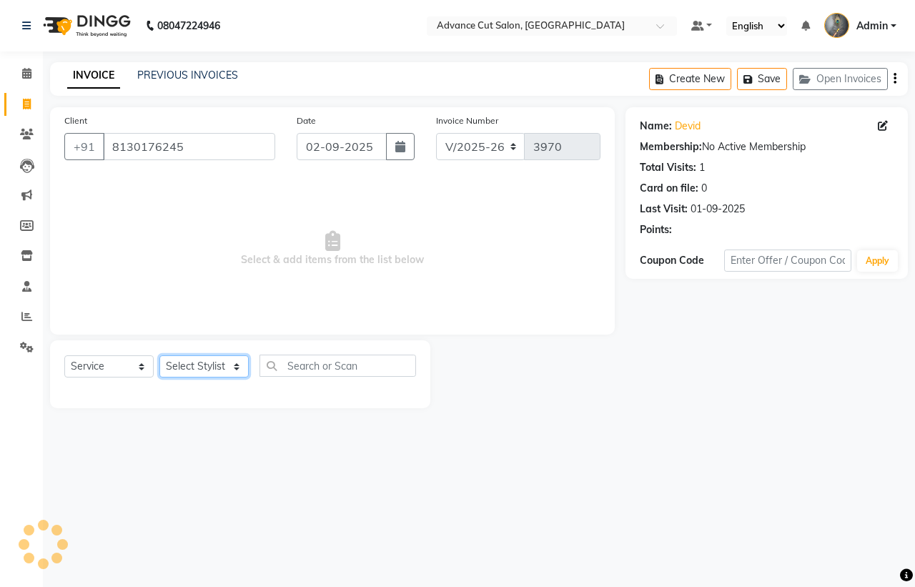
drag, startPoint x: 212, startPoint y: 373, endPoint x: 211, endPoint y: 360, distance: 13.7
click at [212, 373] on select "Select Stylist Admin chahit COUNTOR [PERSON_NAME] mamta [PERSON_NAME] navi [PER…" at bounding box center [203, 366] width 89 height 22
select select "78660"
click at [159, 355] on select "Select Stylist Admin chahit COUNTOR [PERSON_NAME] mamta [PERSON_NAME] navi [PER…" at bounding box center [203, 366] width 89 height 22
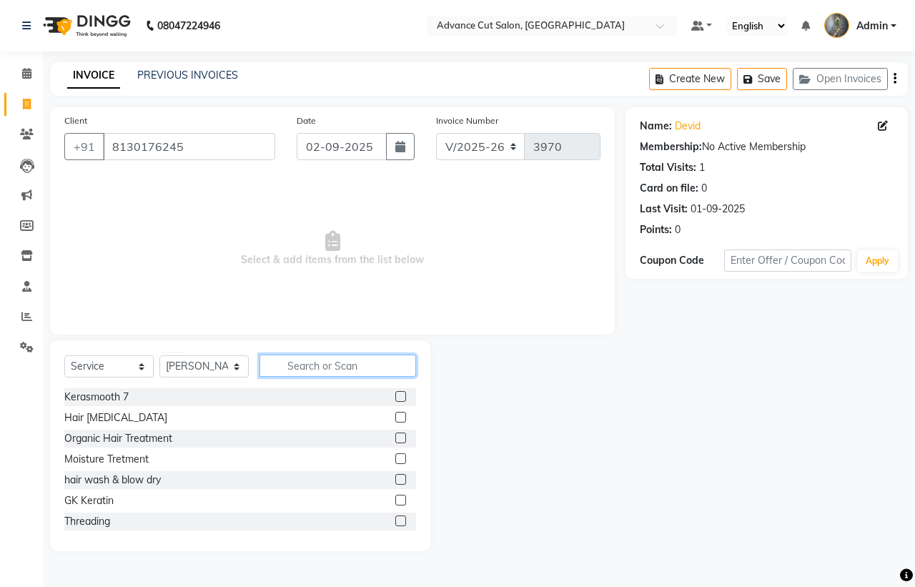
click at [317, 362] on input "text" at bounding box center [338, 366] width 157 height 22
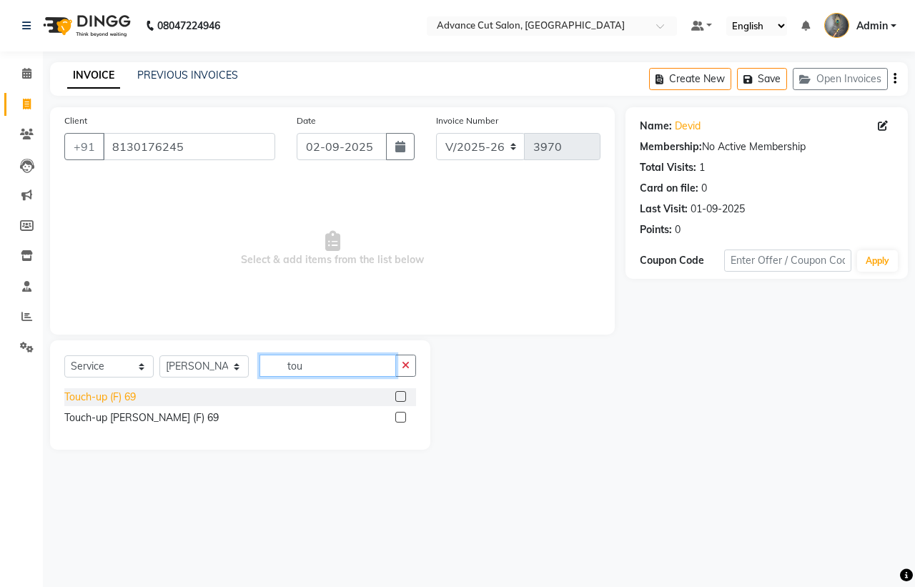
type input "tou"
click at [102, 394] on div "Touch-up (F) 69" at bounding box center [100, 397] width 72 height 15
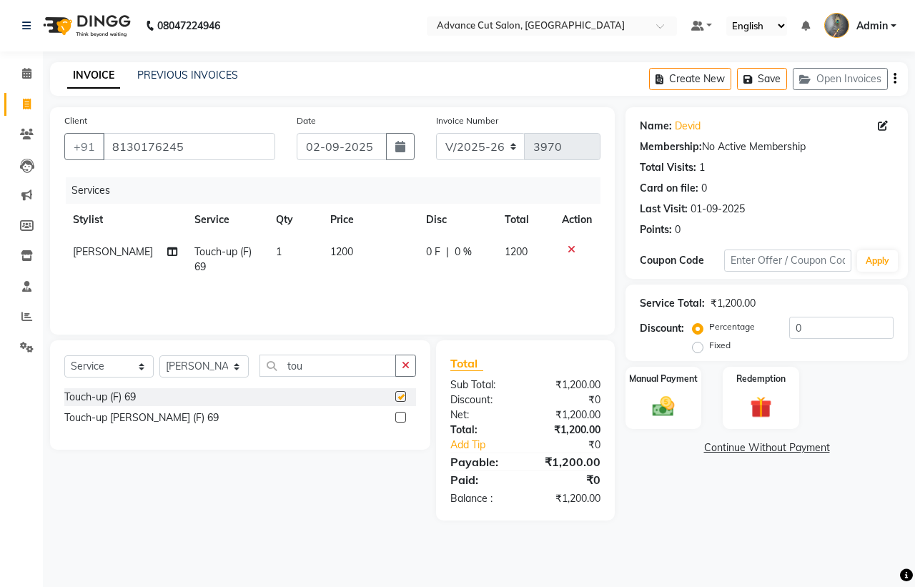
checkbox input "false"
click at [370, 254] on td "1200" at bounding box center [369, 259] width 95 height 47
select select "78660"
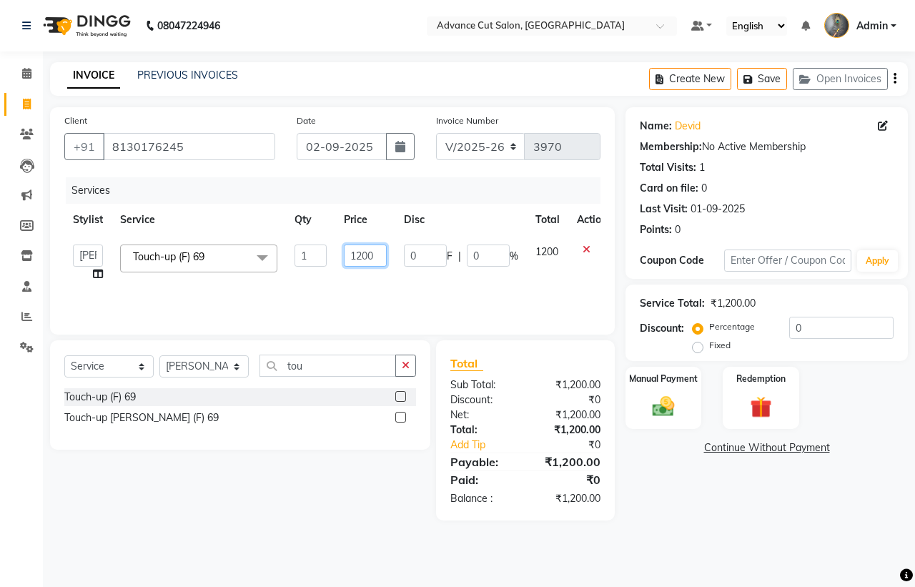
drag, startPoint x: 378, startPoint y: 252, endPoint x: 205, endPoint y: 252, distance: 172.3
click at [205, 252] on tr "Admin chahit COUNTOR Devid [PERSON_NAME] mamta [PERSON_NAME] navi [PERSON_NAME]…" at bounding box center [339, 263] width 551 height 54
type input "1000"
click at [684, 403] on div "Manual Payment" at bounding box center [663, 398] width 79 height 66
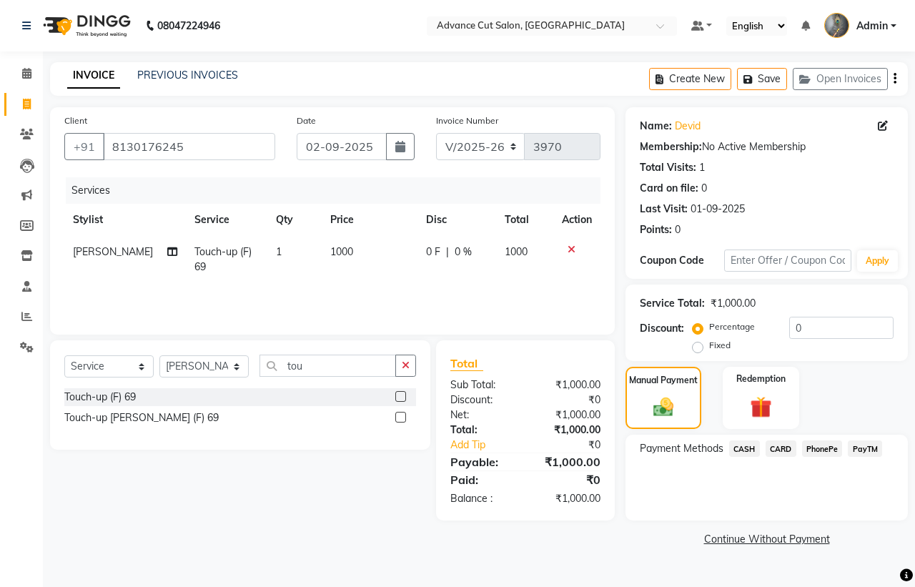
click at [742, 442] on span "CASH" at bounding box center [744, 449] width 31 height 16
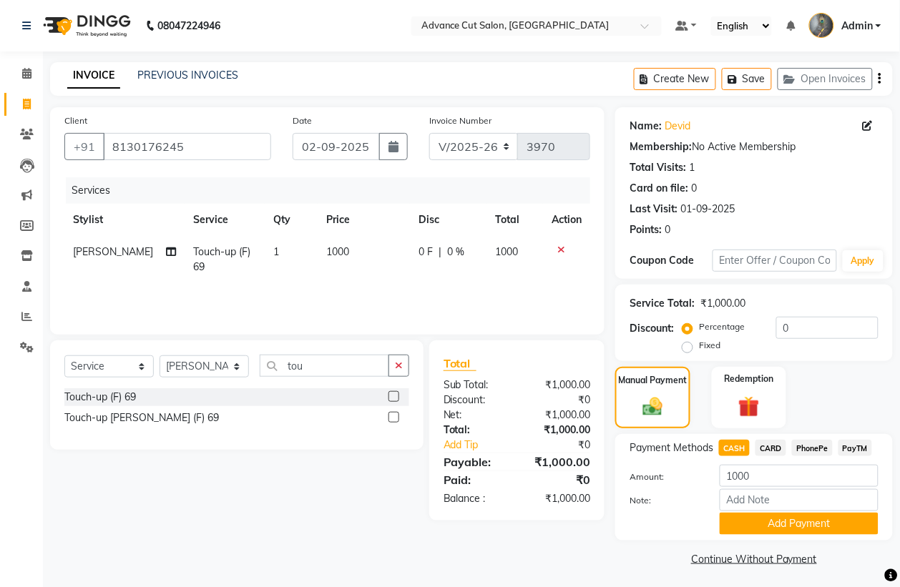
scroll to position [4, 0]
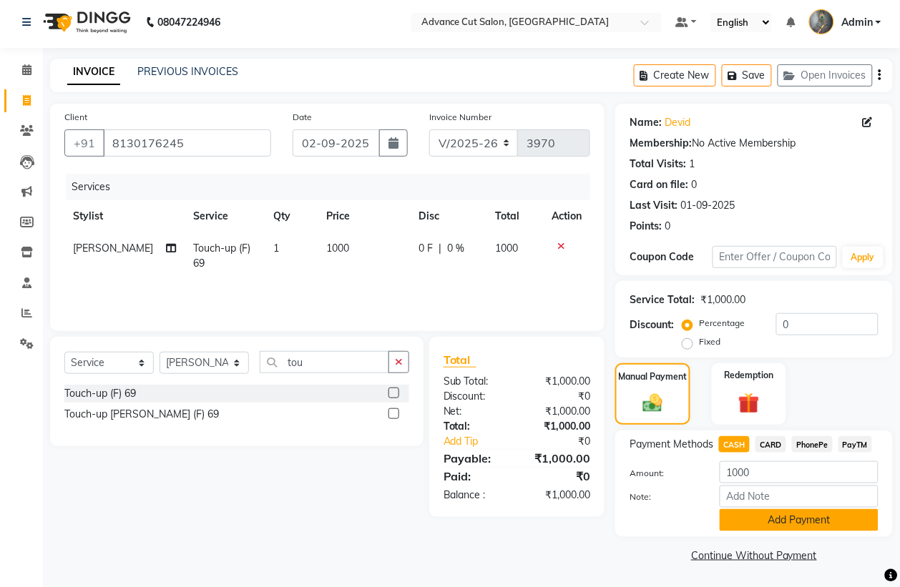
click at [749, 513] on button "Add Payment" at bounding box center [798, 520] width 159 height 22
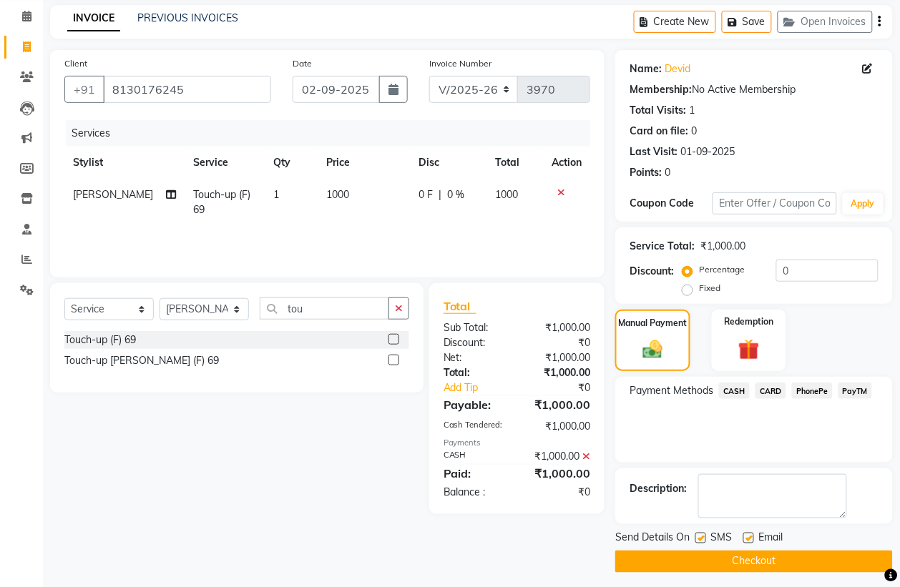
scroll to position [65, 0]
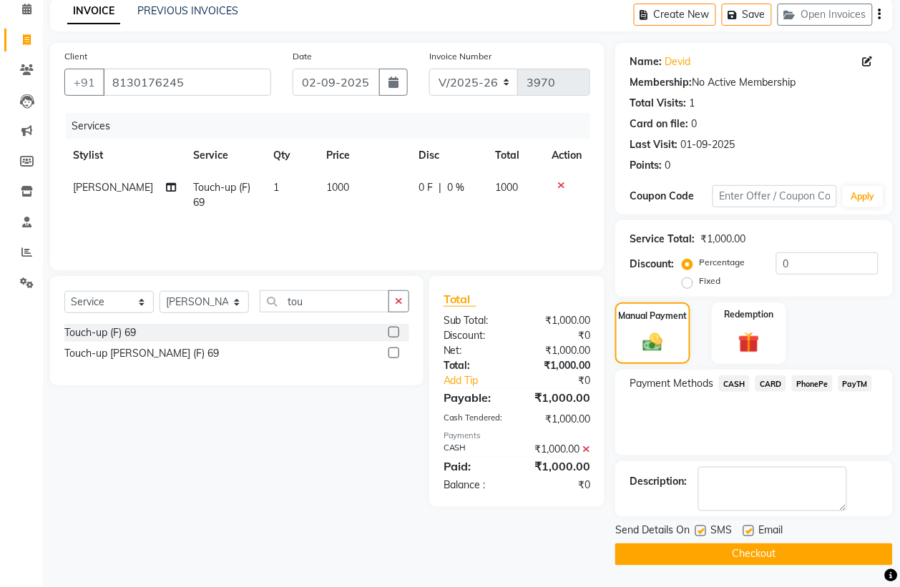
click at [745, 559] on button "Checkout" at bounding box center [753, 554] width 277 height 22
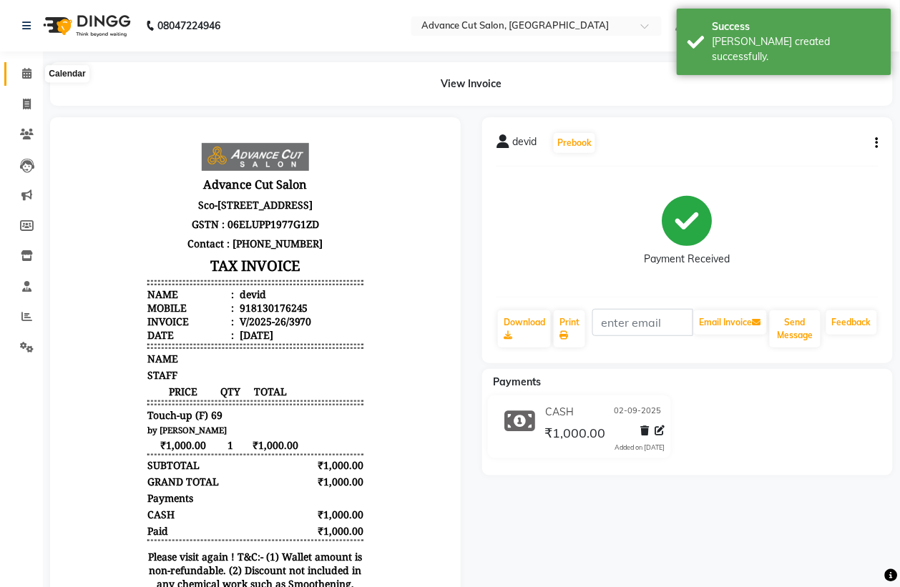
click at [19, 72] on span at bounding box center [26, 74] width 25 height 16
